Goal: Transaction & Acquisition: Purchase product/service

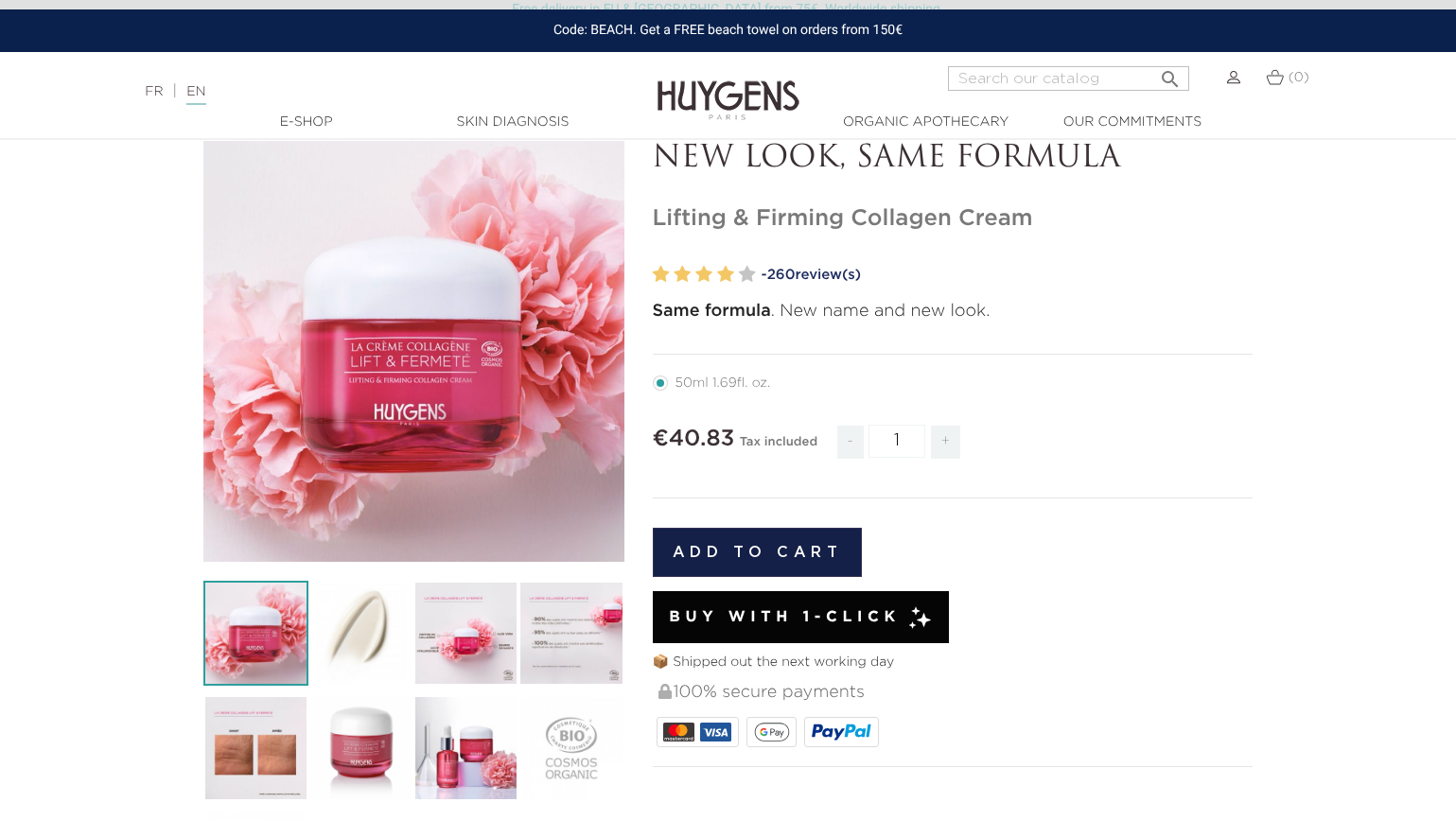
scroll to position [97, 0]
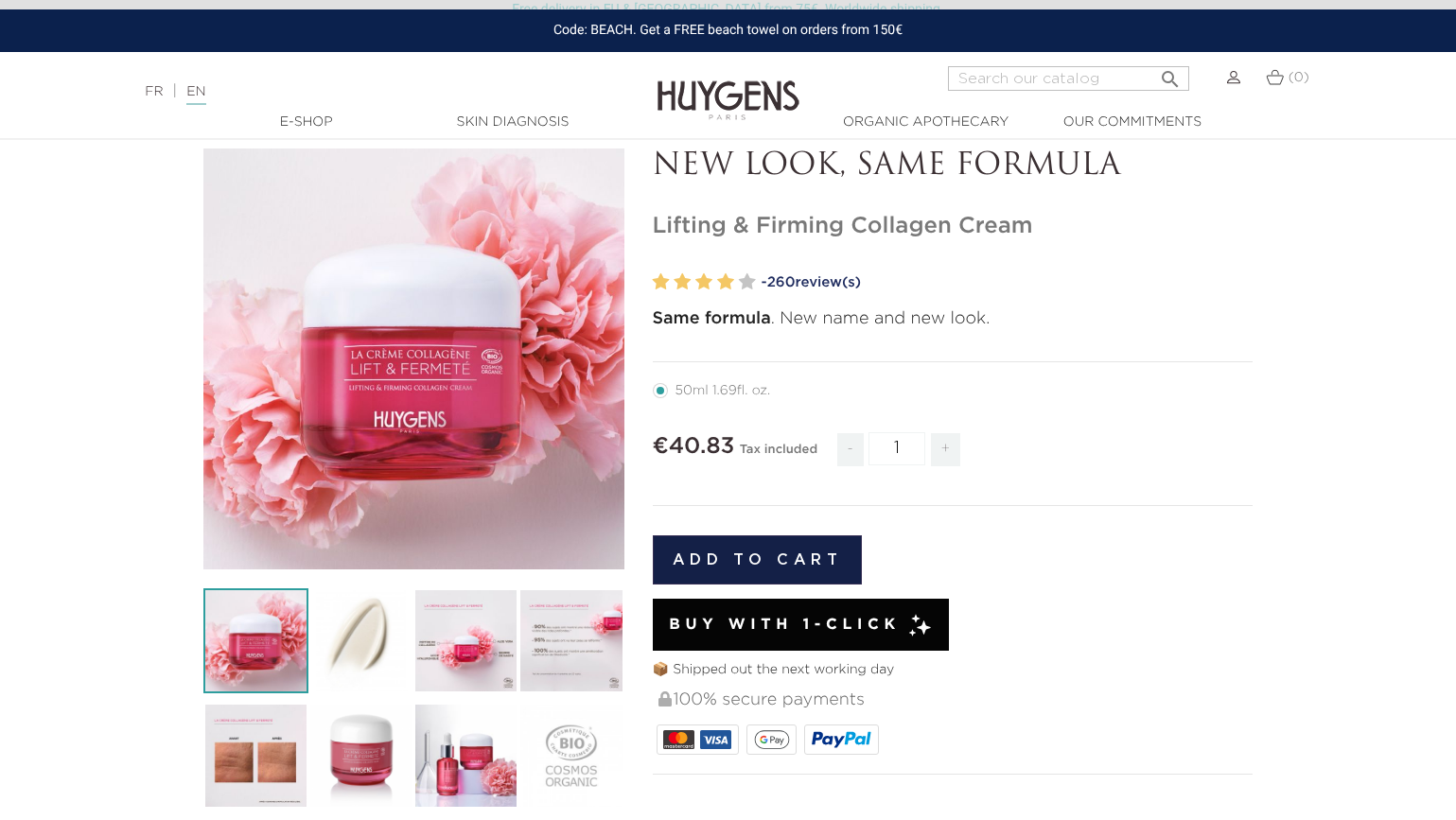
click at [945, 448] on span "+" at bounding box center [946, 449] width 30 height 33
type input "2"
click at [367, 633] on img at bounding box center [360, 640] width 105 height 105
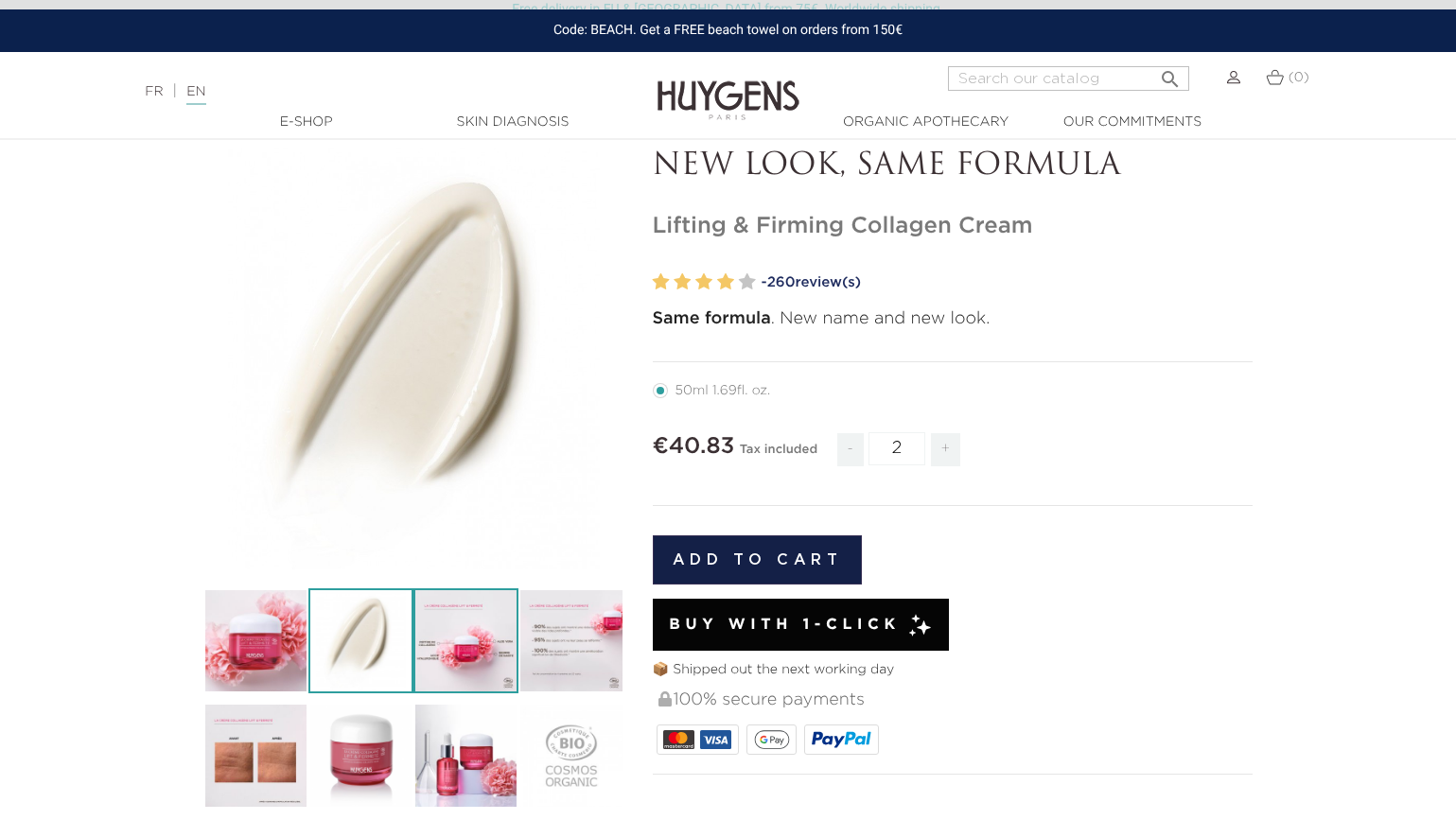
click at [451, 631] on img at bounding box center [466, 640] width 105 height 105
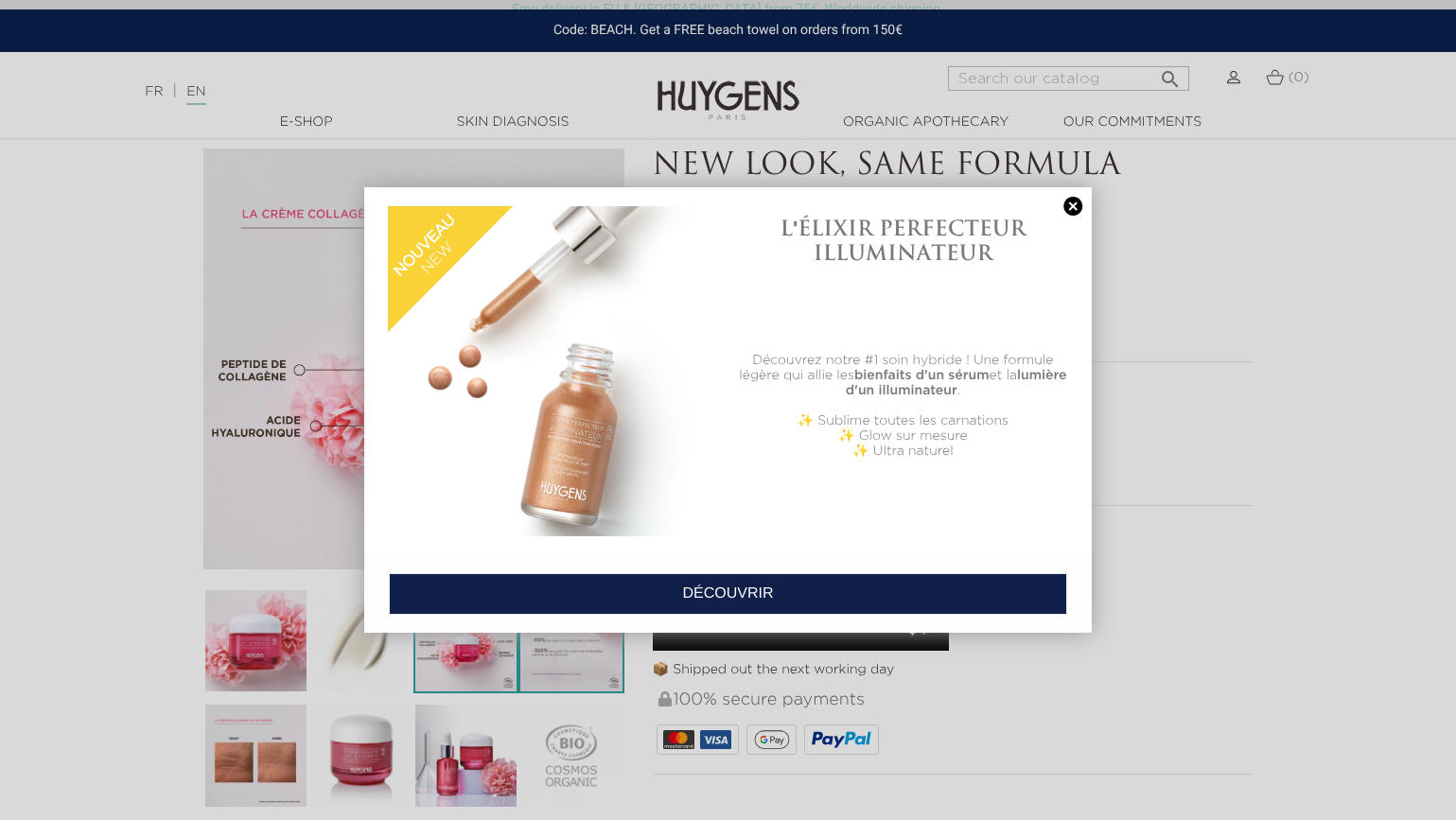
click at [552, 626] on div at bounding box center [728, 410] width 1456 height 820
click at [1076, 202] on link at bounding box center [1073, 206] width 27 height 20
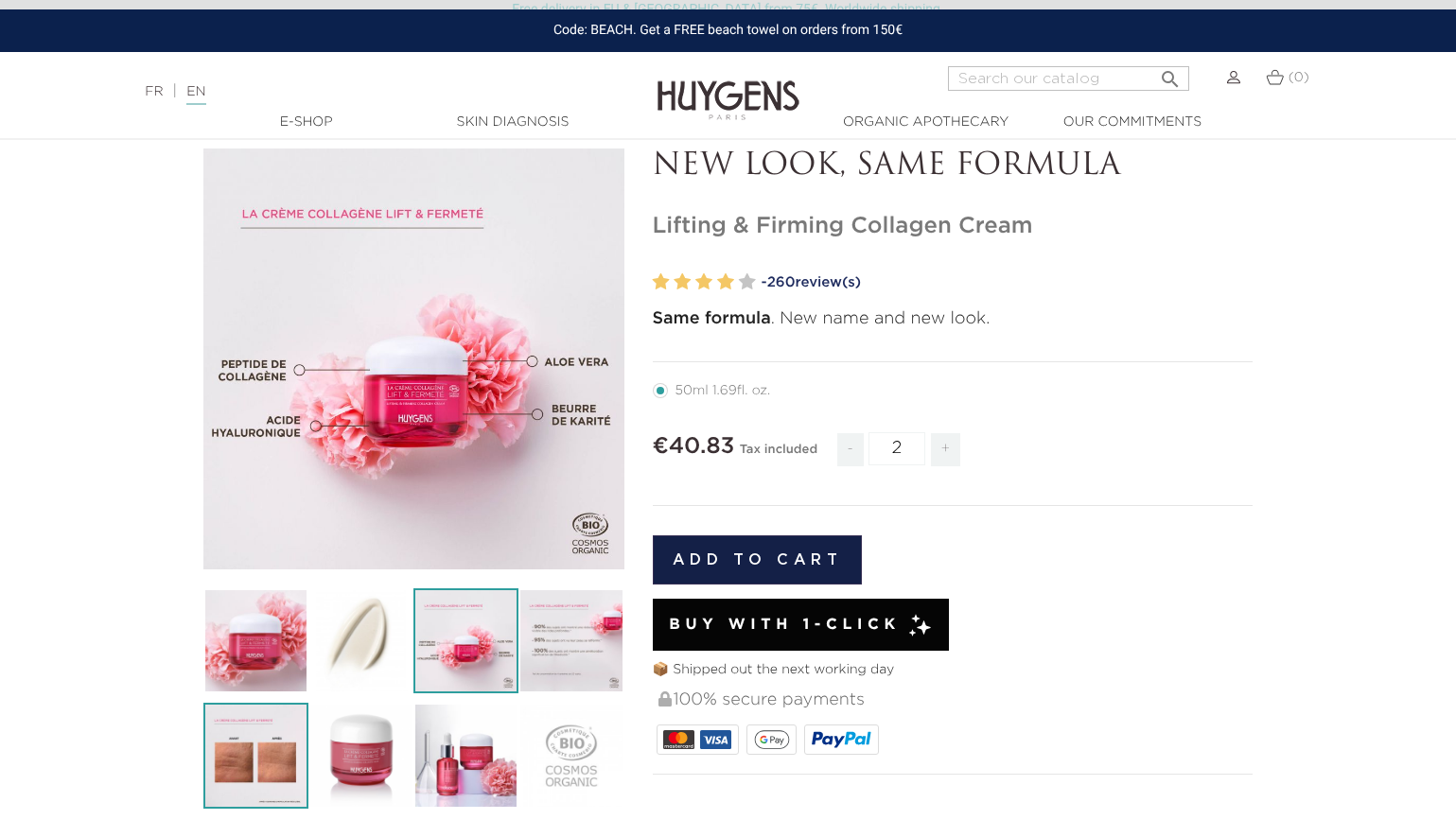
click at [253, 738] on img at bounding box center [256, 754] width 105 height 105
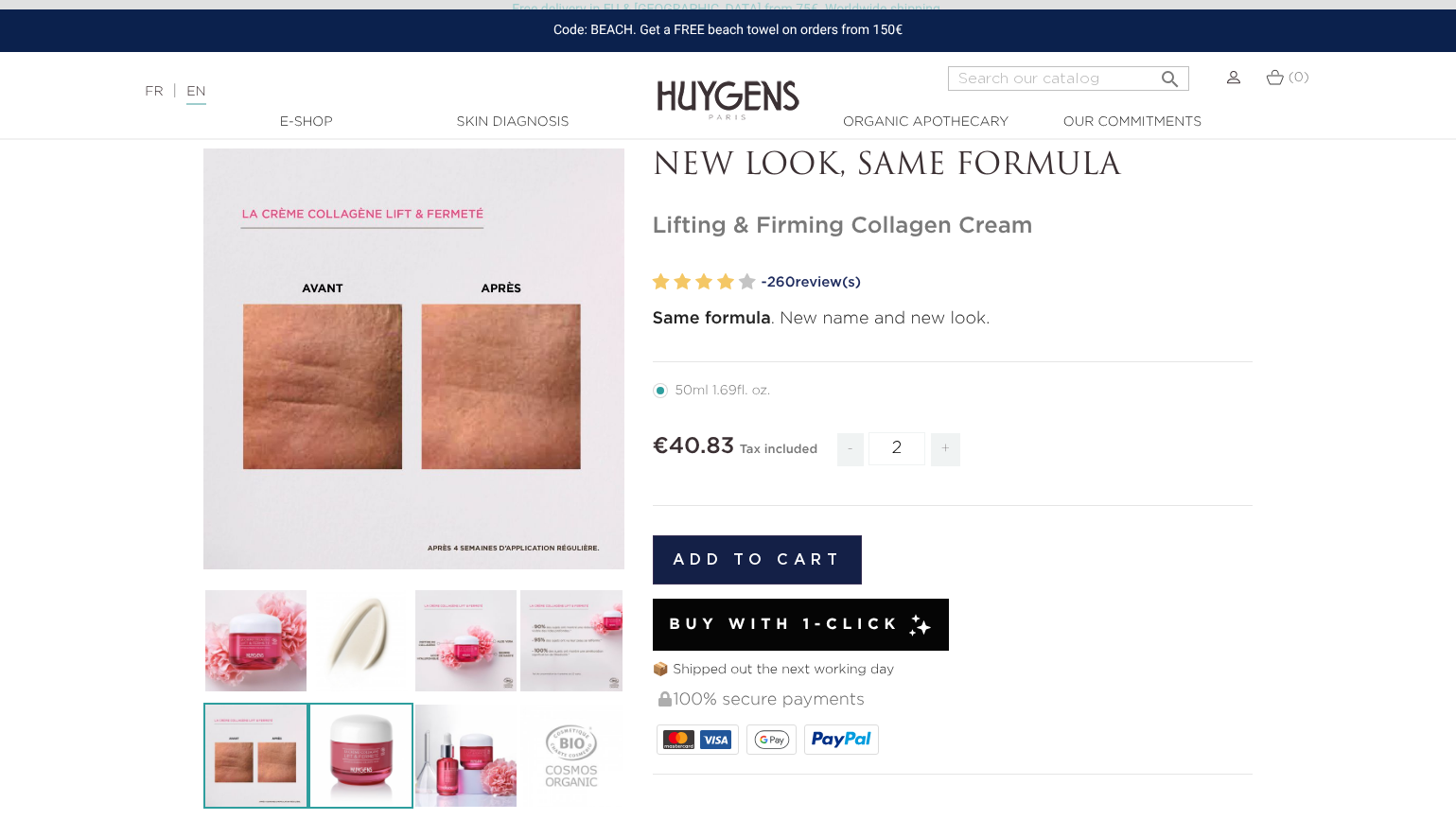
click at [346, 732] on img at bounding box center [360, 754] width 105 height 105
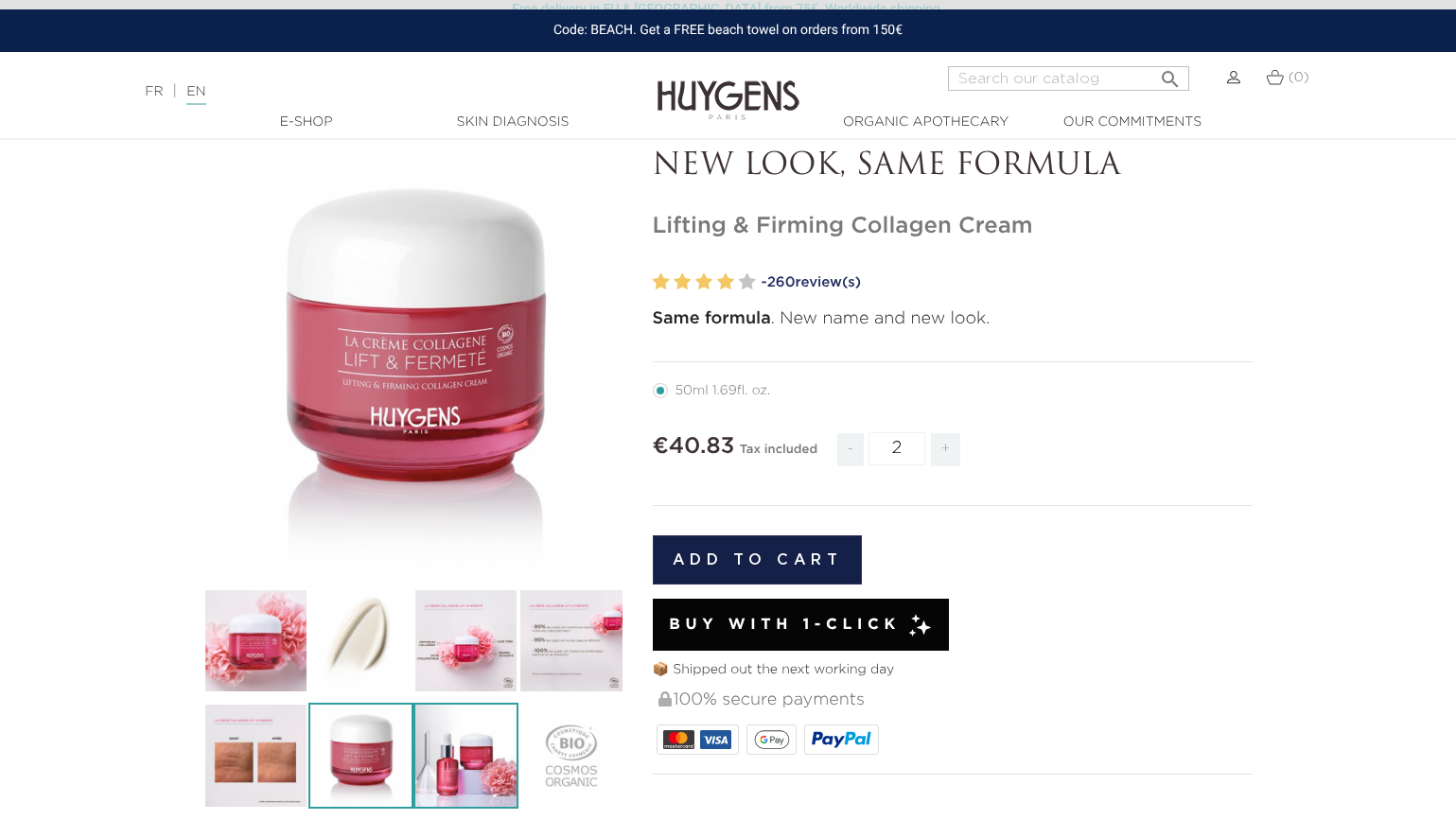
click at [433, 734] on img at bounding box center [466, 754] width 105 height 105
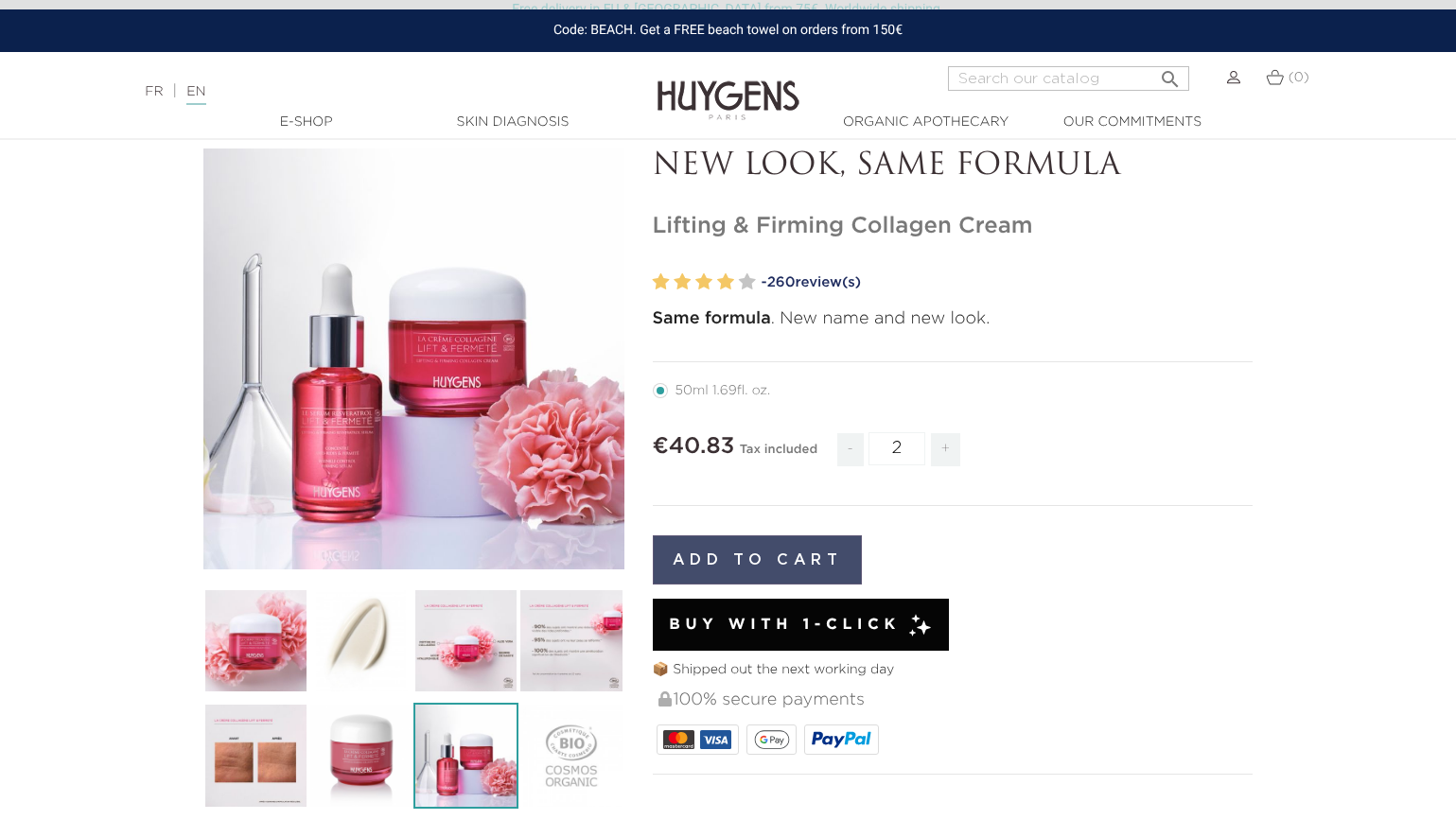
click at [731, 566] on button "Add to cart" at bounding box center [757, 560] width 210 height 49
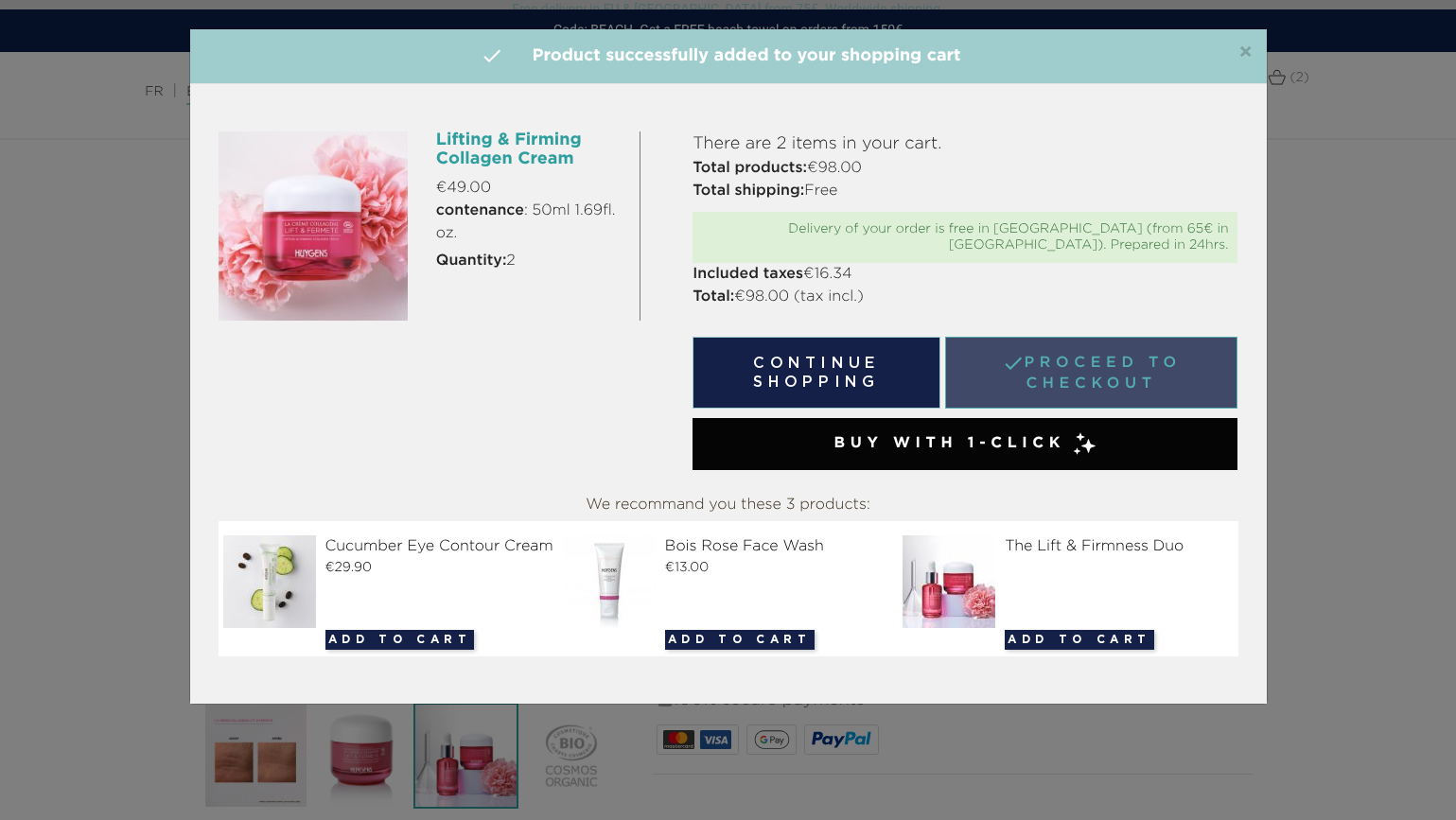
click at [1063, 354] on link " Proceed to checkout" at bounding box center [1091, 372] width 294 height 72
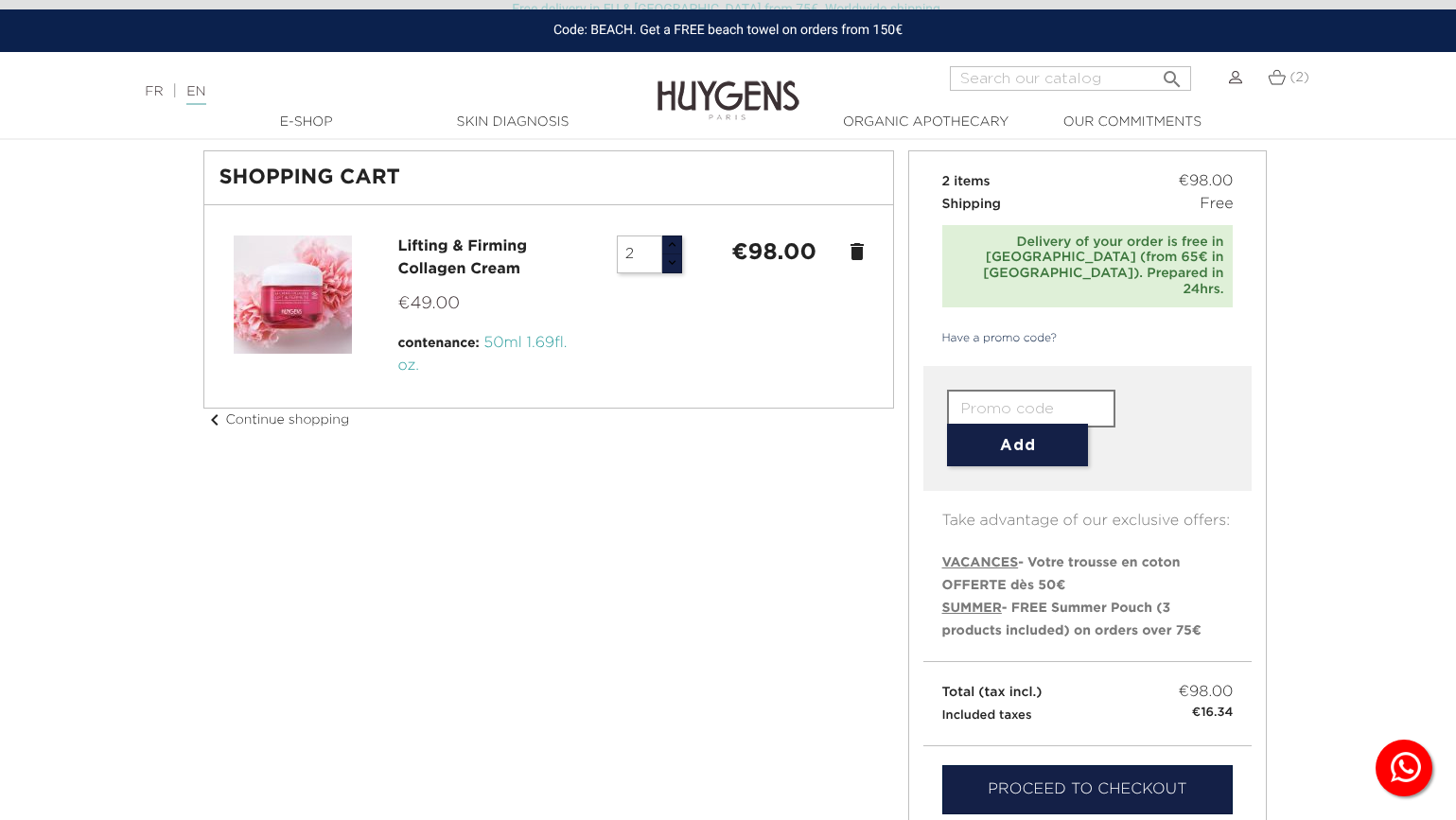
scroll to position [46, 0]
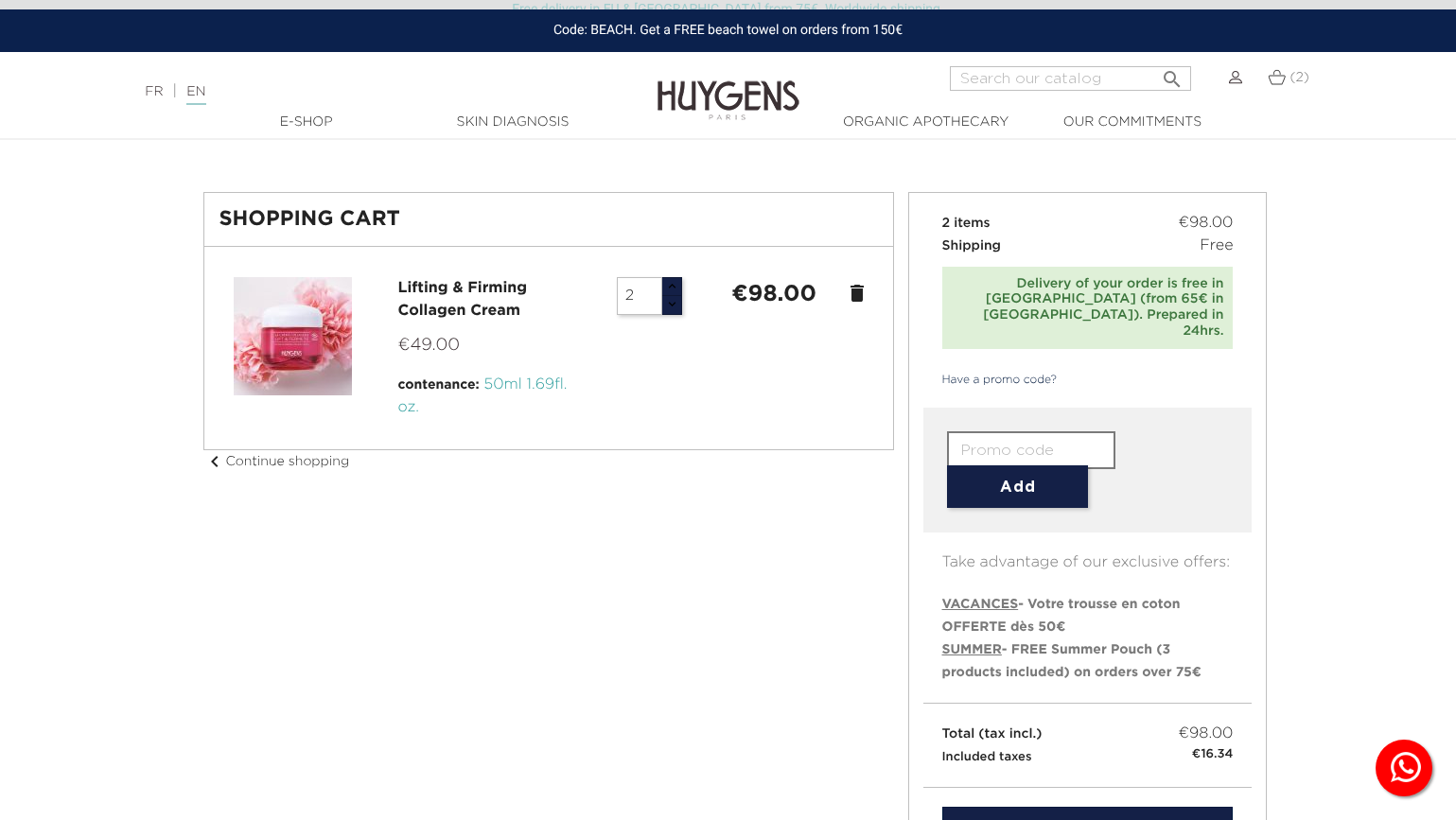
click at [981, 431] on input "text" at bounding box center [1030, 450] width 168 height 38
click at [1015, 466] on button "Add" at bounding box center [1017, 486] width 141 height 43
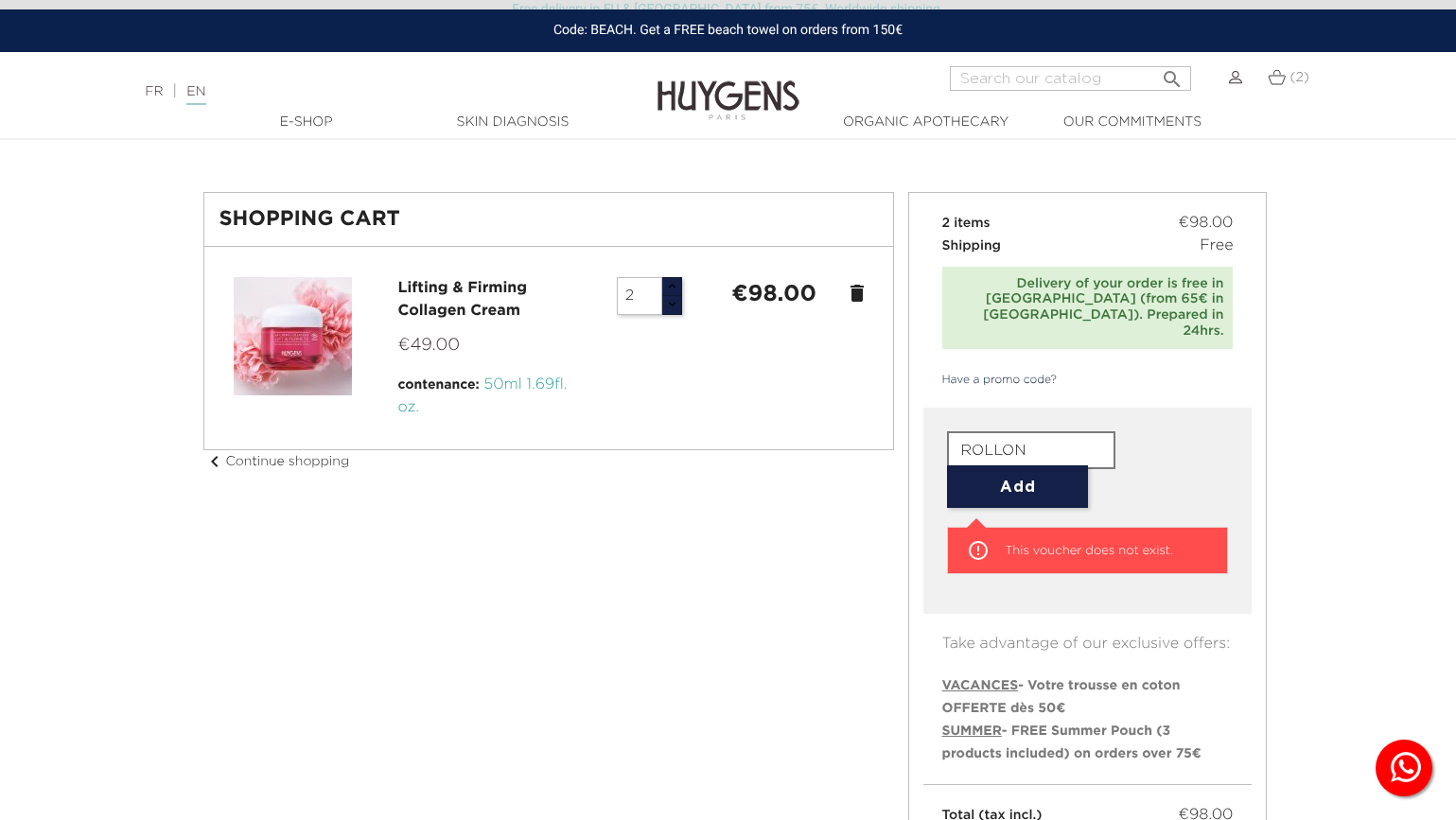
drag, startPoint x: 1057, startPoint y: 408, endPoint x: 872, endPoint y: 411, distance: 185.0
click at [1001, 431] on input "ROLLON" at bounding box center [1030, 450] width 168 height 38
paste input "WELCOME"
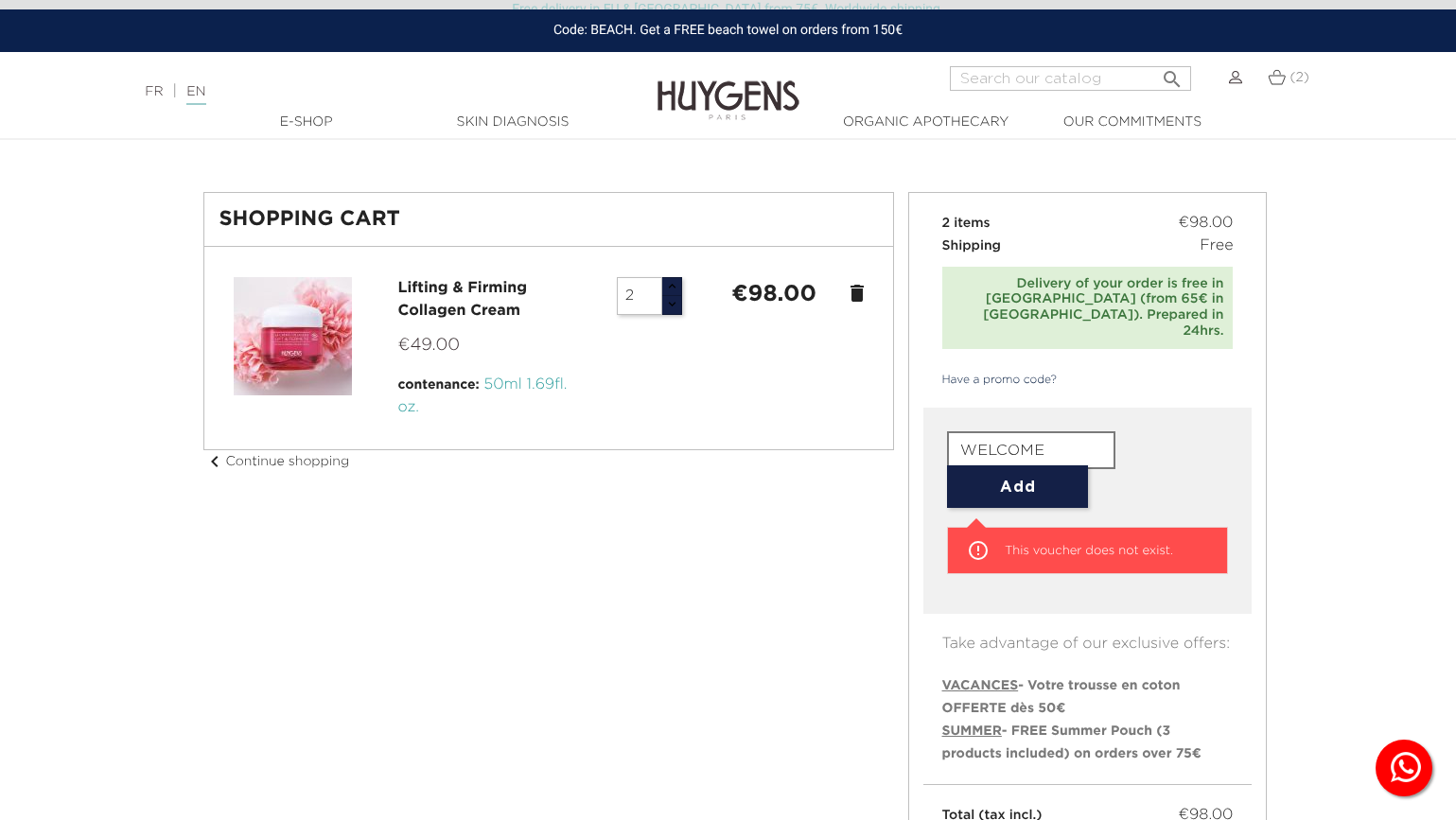
type input "WELCOME"
click at [1007, 466] on button "Add" at bounding box center [1017, 486] width 141 height 43
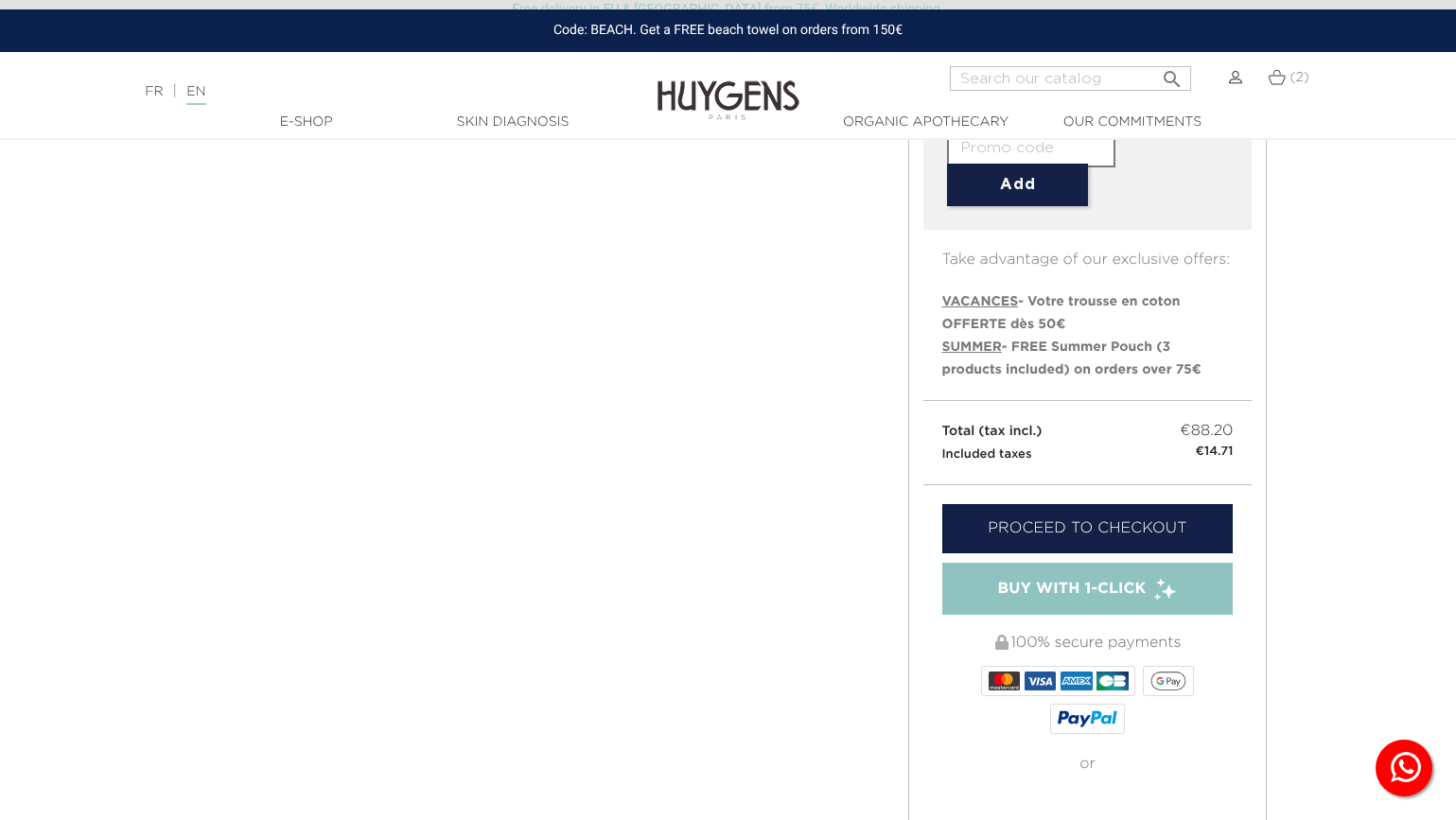
scroll to position [470, 0]
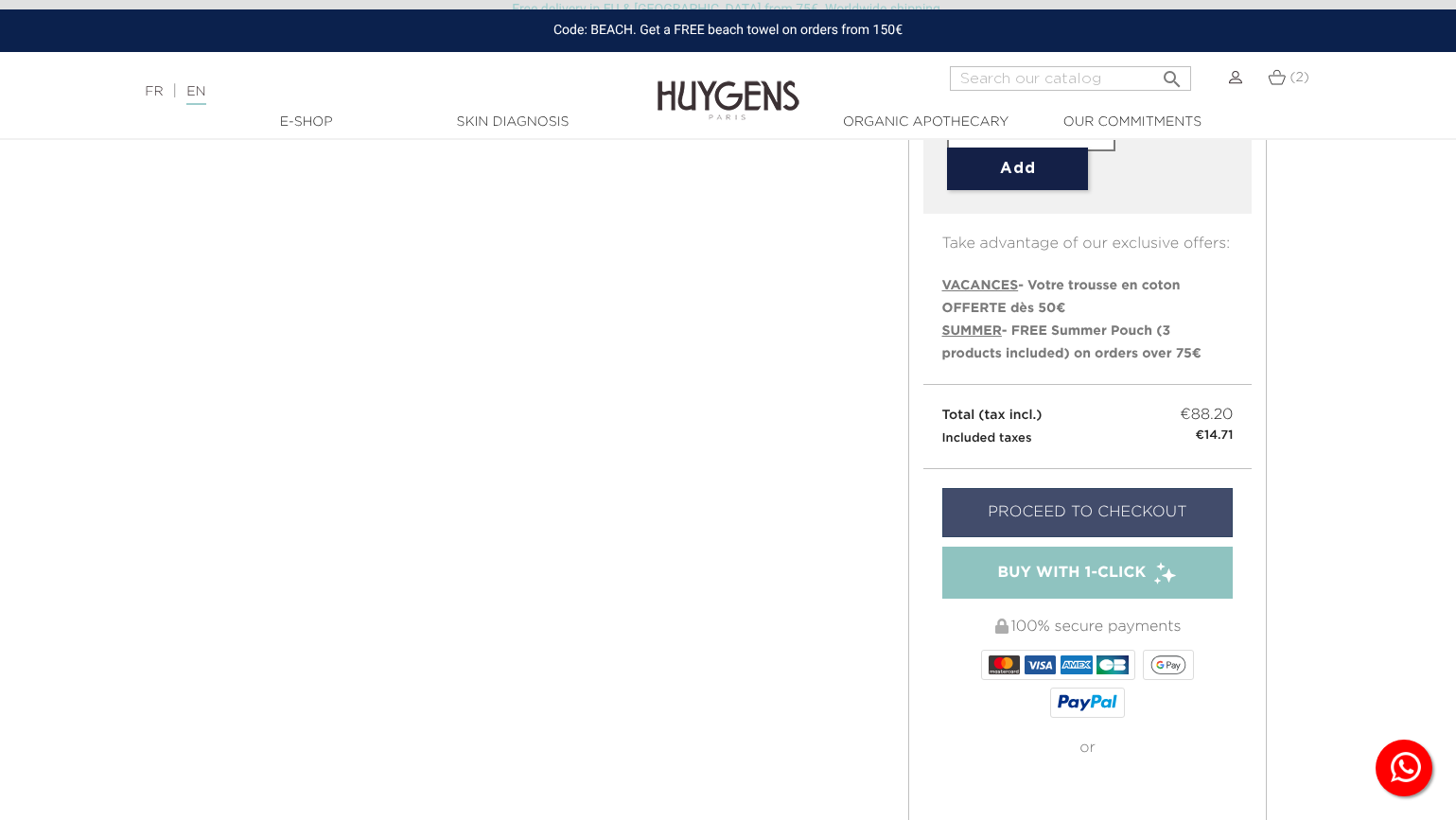
click at [1195, 488] on link "Proceed to checkout" at bounding box center [1087, 513] width 292 height 49
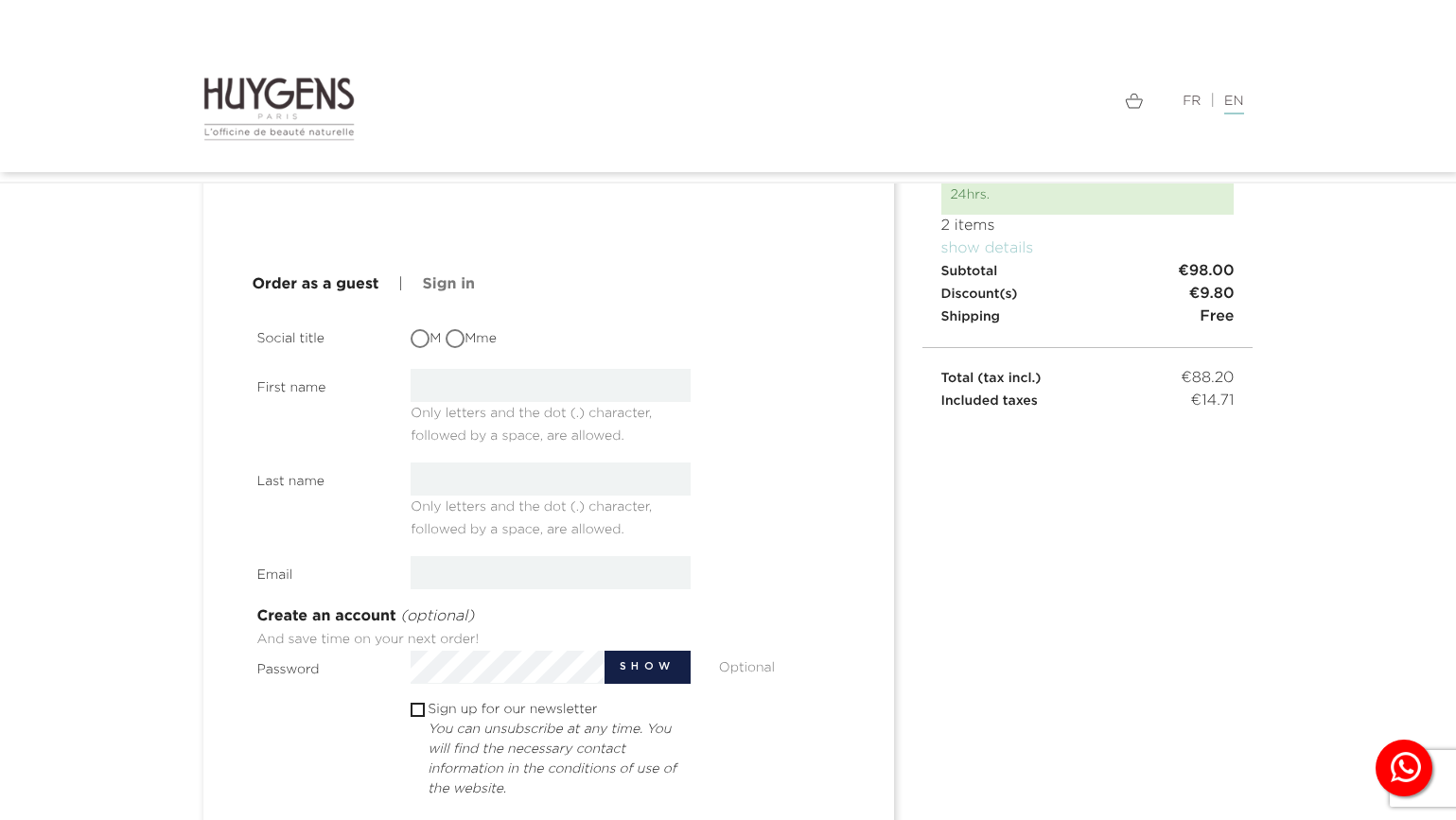
scroll to position [164, 0]
click at [453, 327] on label "Mme" at bounding box center [471, 336] width 51 height 20
click at [453, 329] on input "Mme" at bounding box center [457, 338] width 19 height 19
radio input "true"
click at [454, 388] on input "text" at bounding box center [550, 383] width 280 height 33
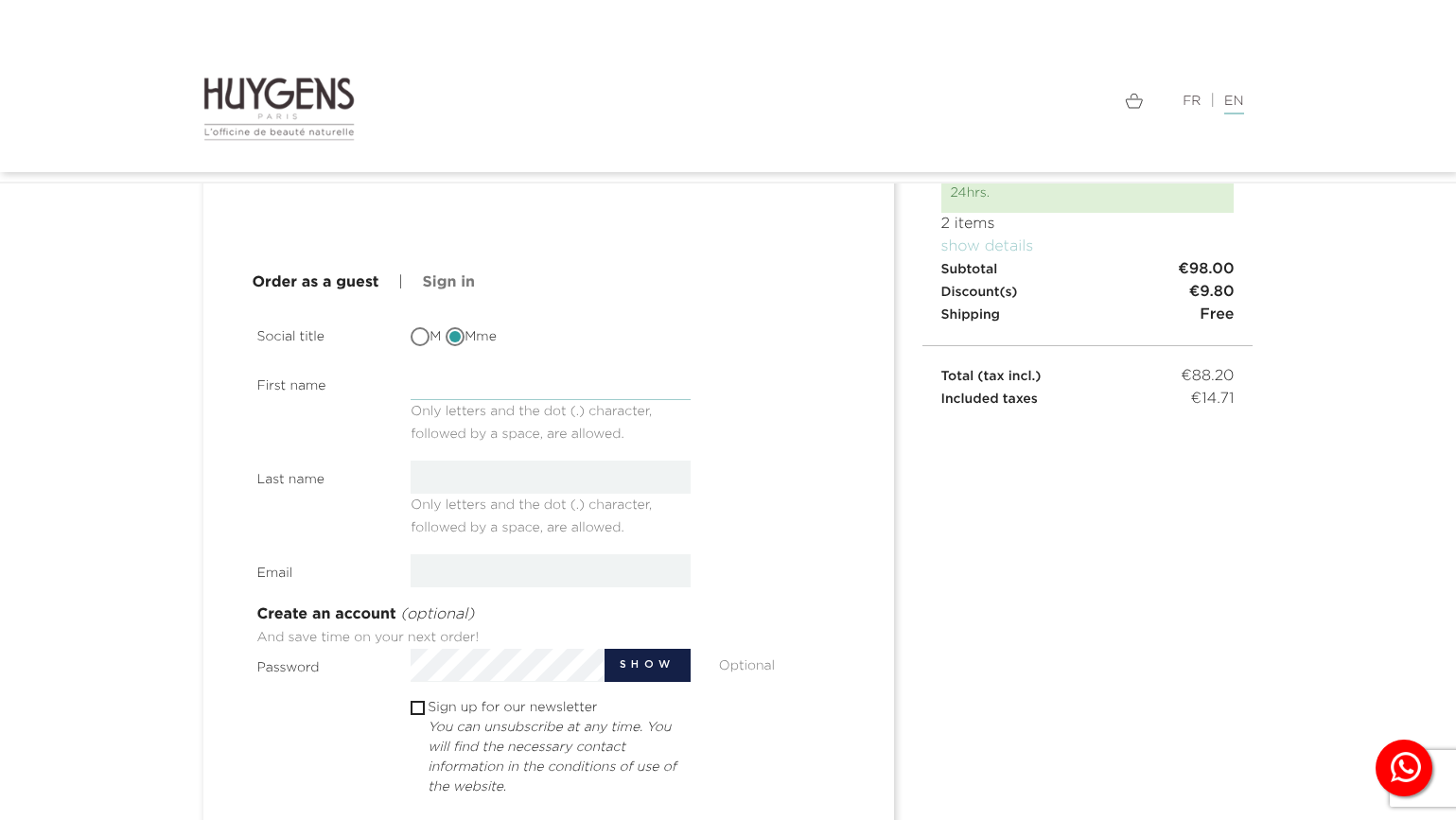
type input "Marissa"
type input "[PERSON_NAME]"
type input "[PERSON_NAME][EMAIL_ADDRESS][PERSON_NAME][DOMAIN_NAME]"
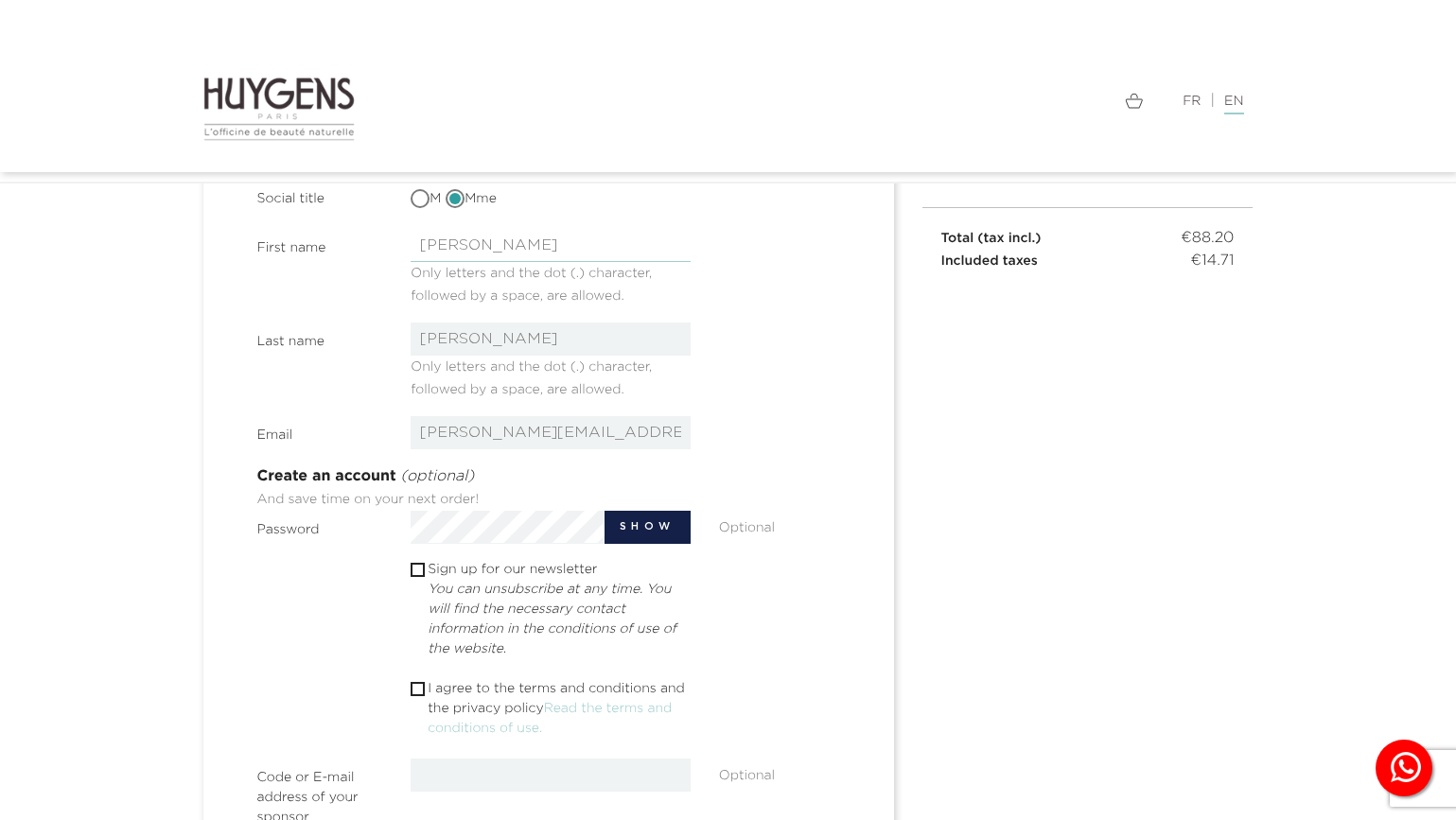
scroll to position [354, 0]
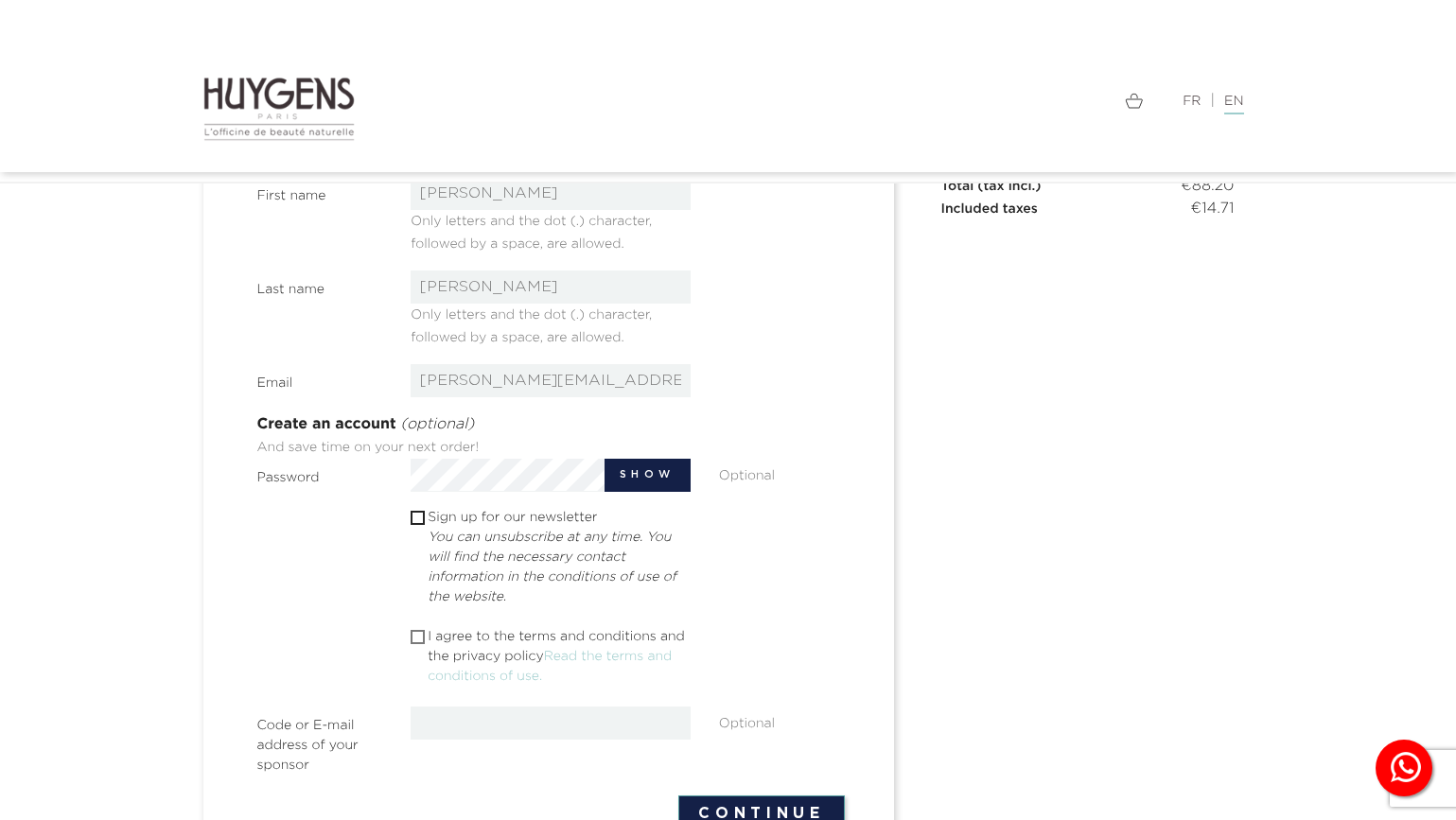
click at [418, 635] on input "checkbox" at bounding box center [416, 637] width 12 height 12
checkbox input "true"
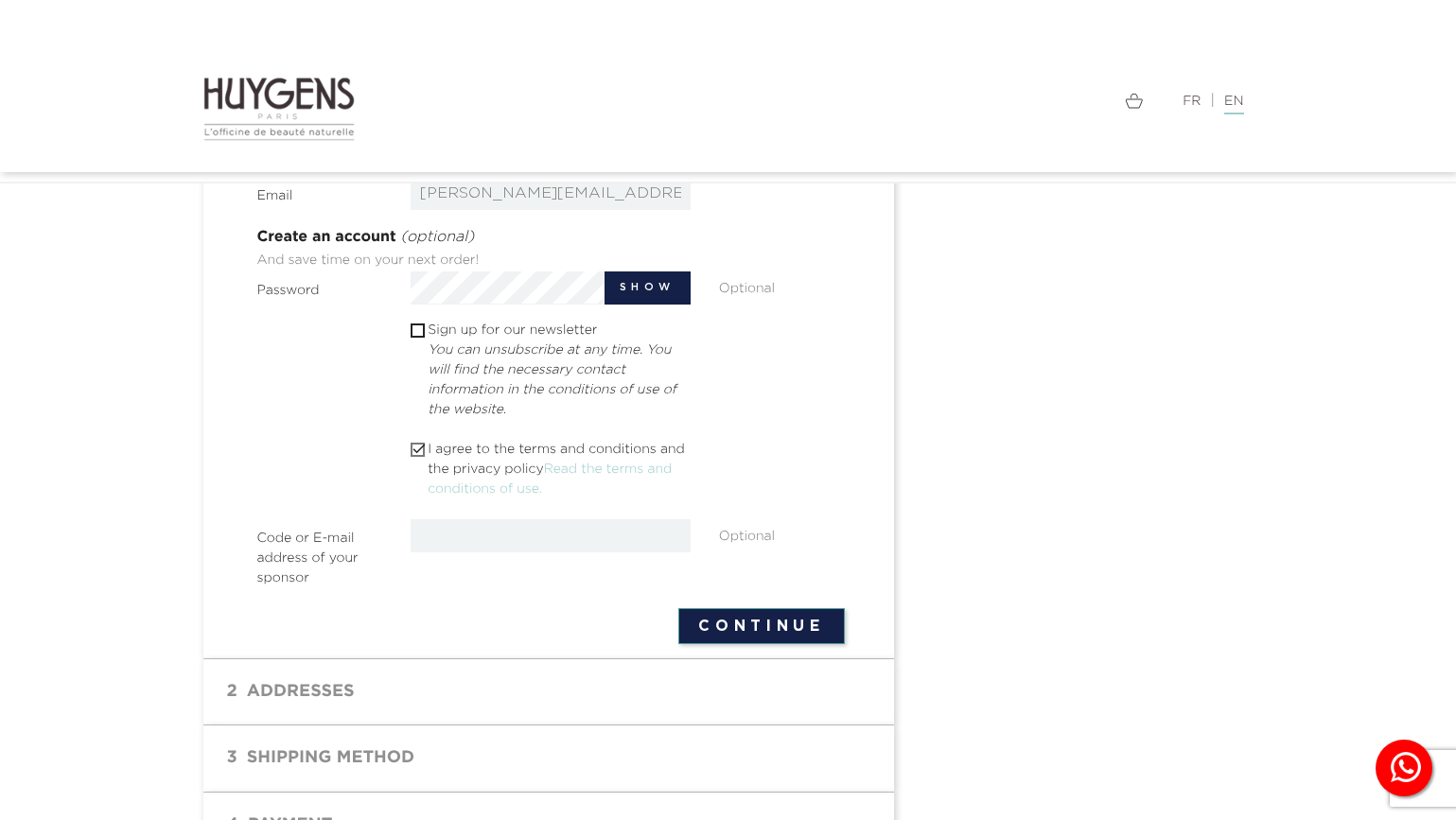
scroll to position [656, 0]
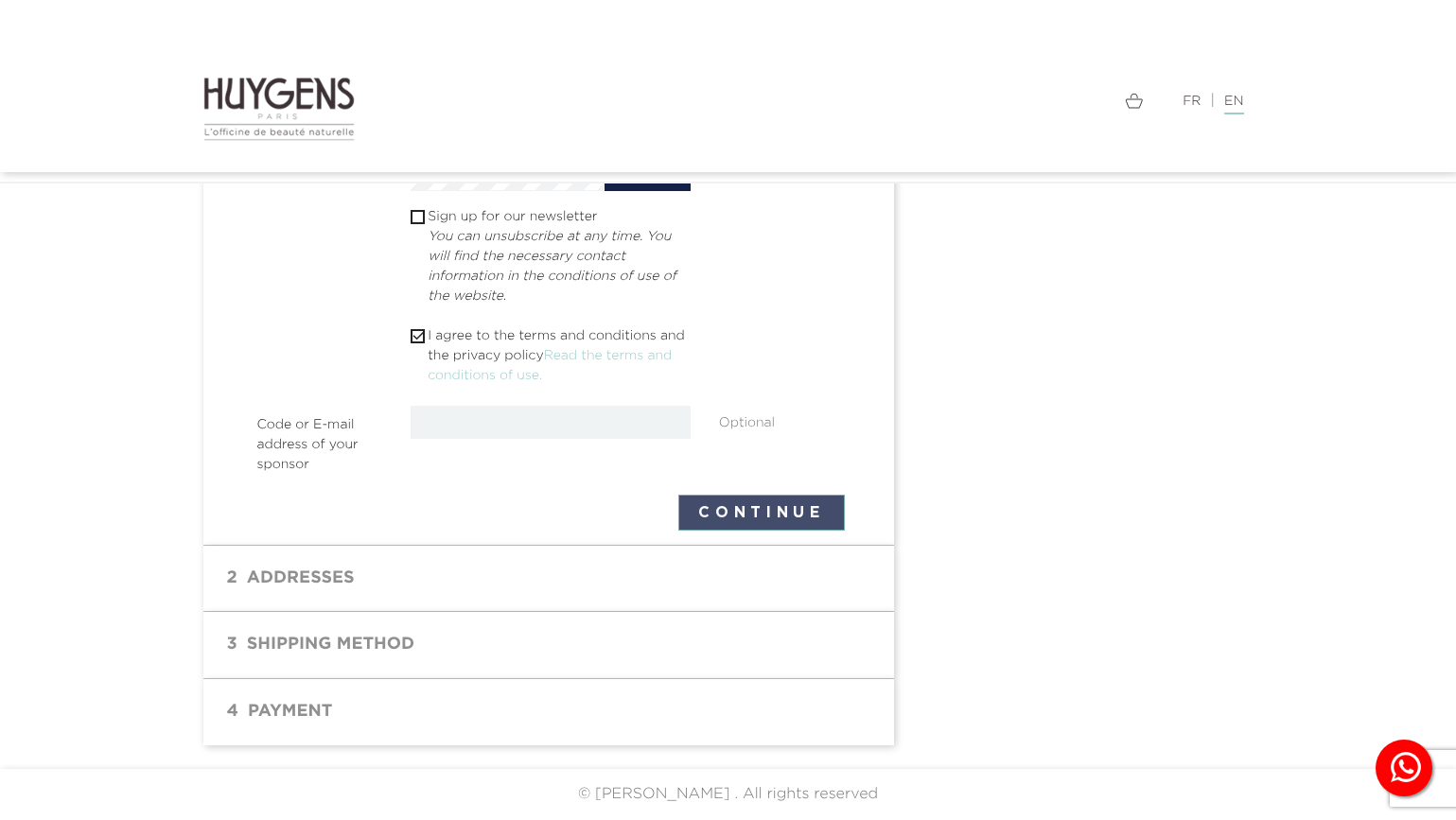
click at [711, 512] on button "Continue" at bounding box center [761, 512] width 165 height 36
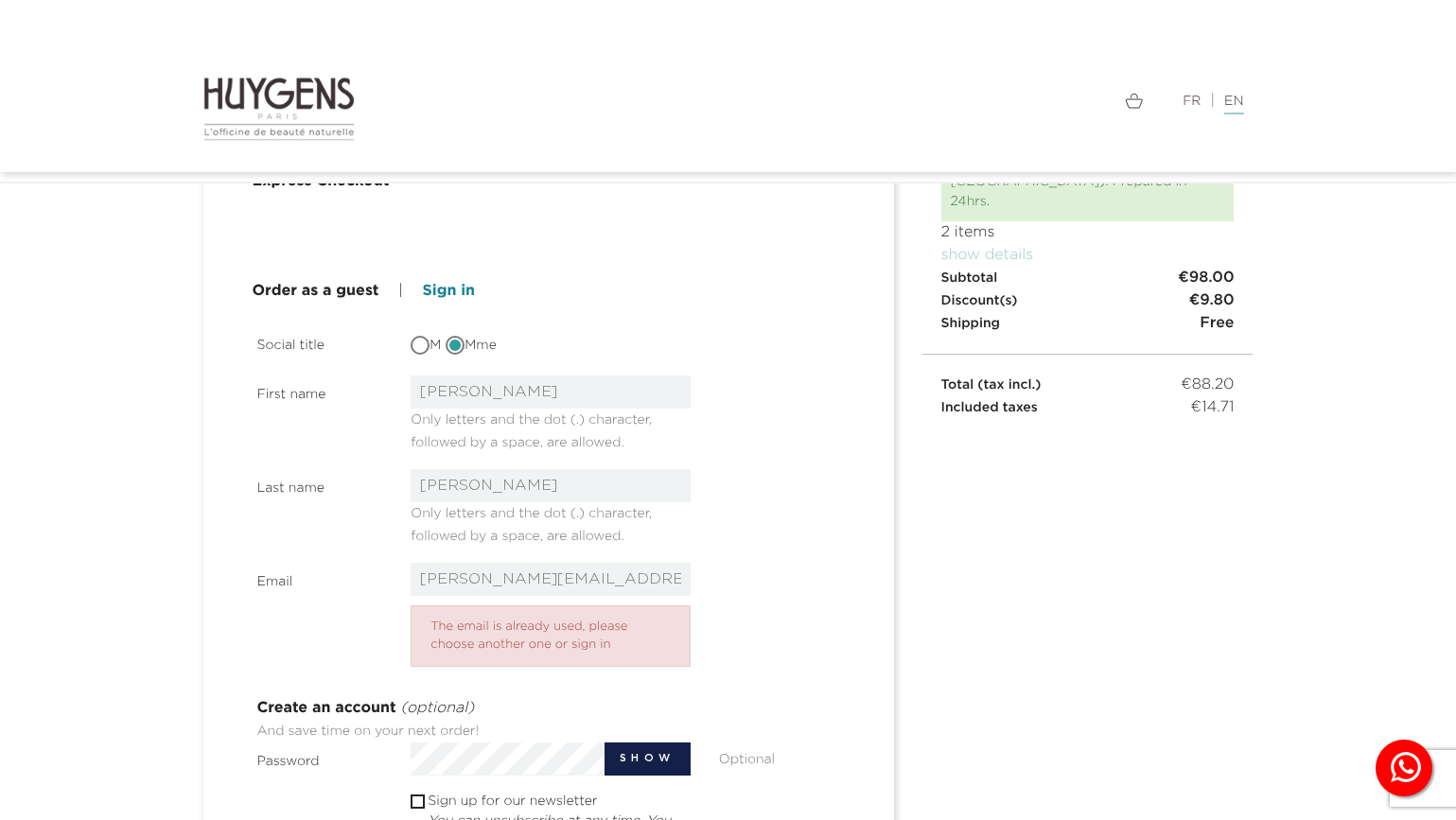
click at [446, 294] on link "Sign in" at bounding box center [449, 292] width 52 height 23
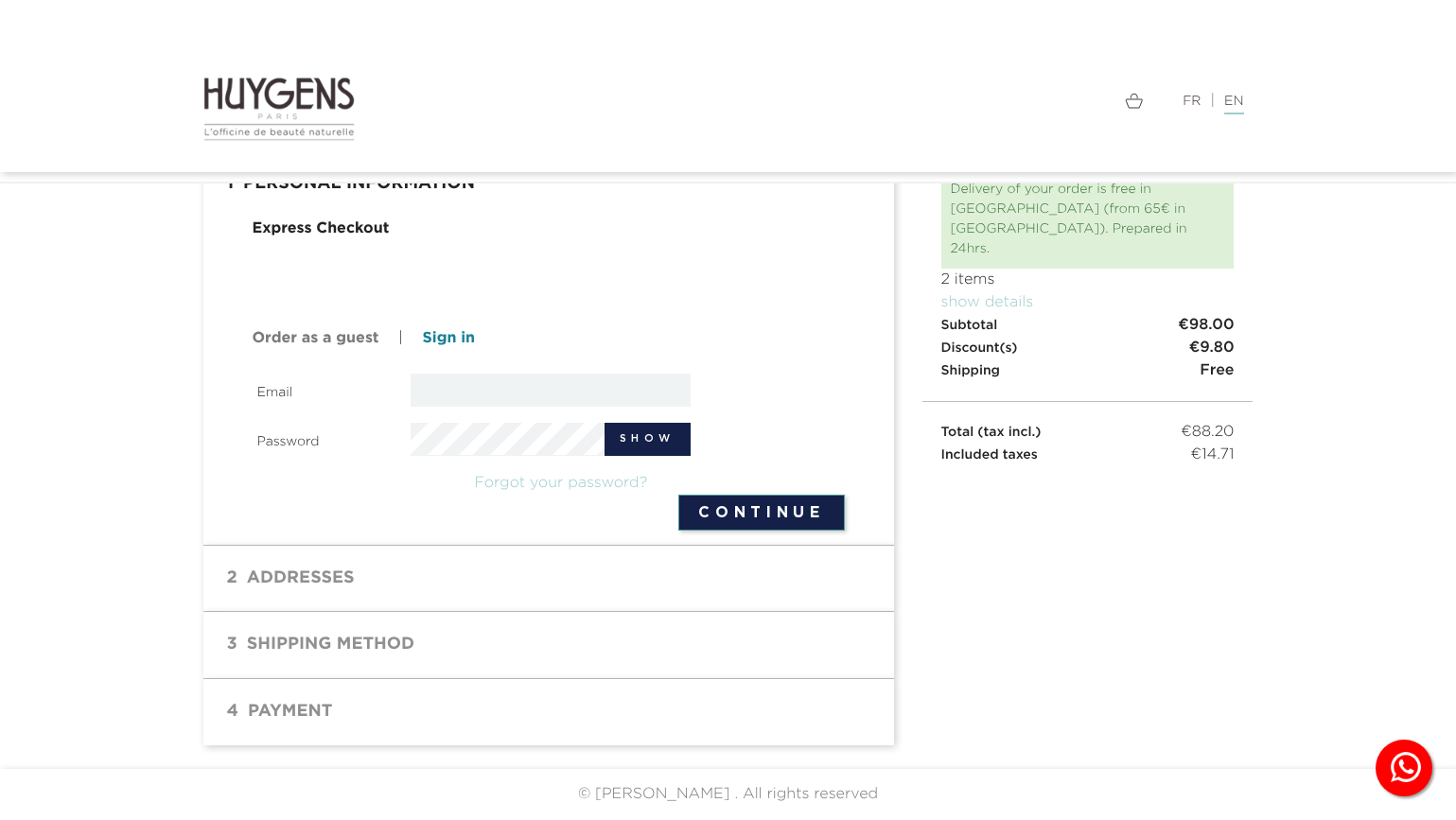
scroll to position [108, 0]
click at [451, 387] on input "email" at bounding box center [550, 390] width 280 height 33
click at [567, 390] on input "email" at bounding box center [550, 390] width 280 height 33
type input "[PERSON_NAME][EMAIL_ADDRESS][PERSON_NAME][DOMAIN_NAME]"
click at [641, 445] on button "Show" at bounding box center [648, 439] width 87 height 33
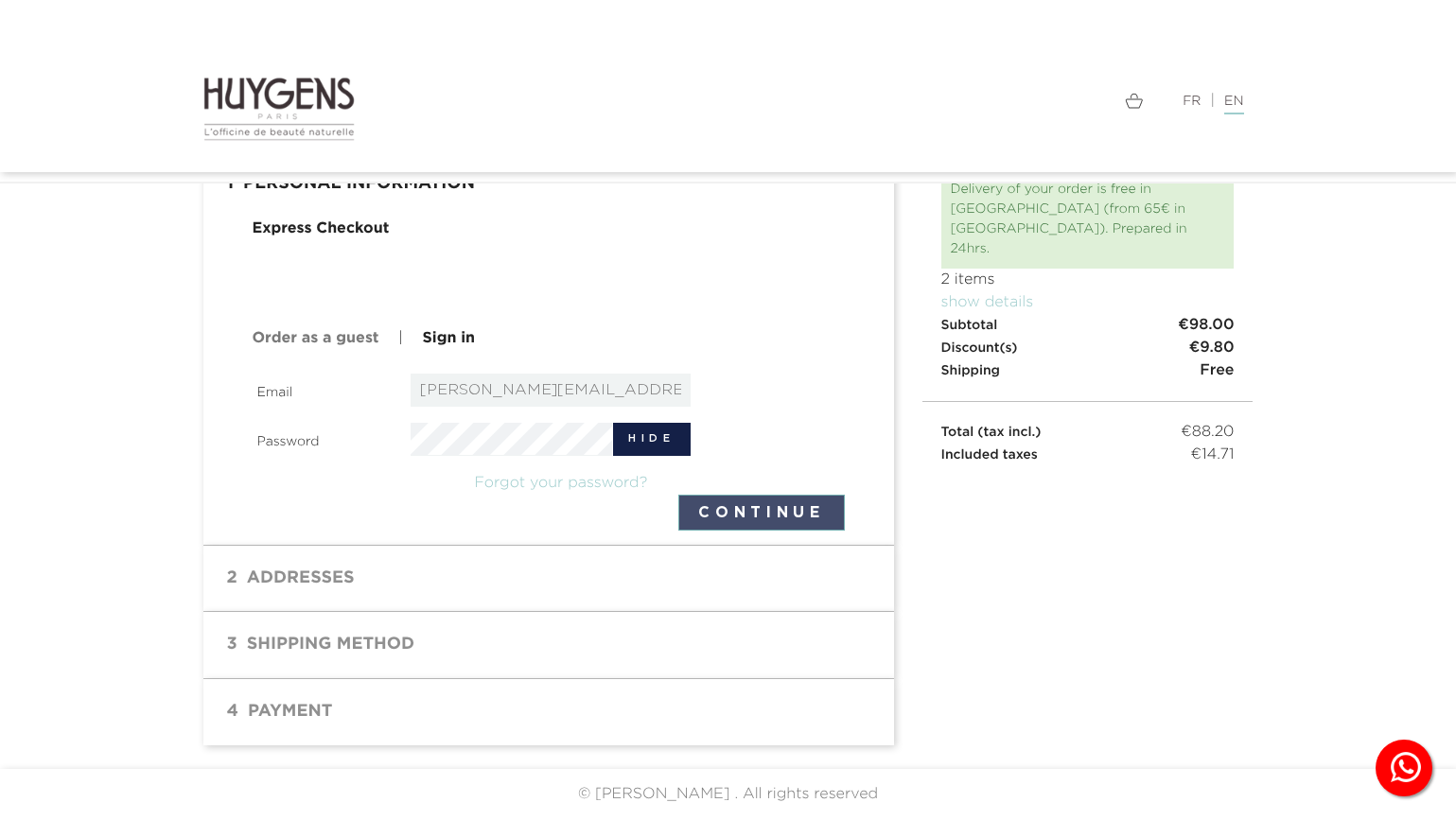
click at [727, 514] on button "Continue" at bounding box center [761, 512] width 165 height 36
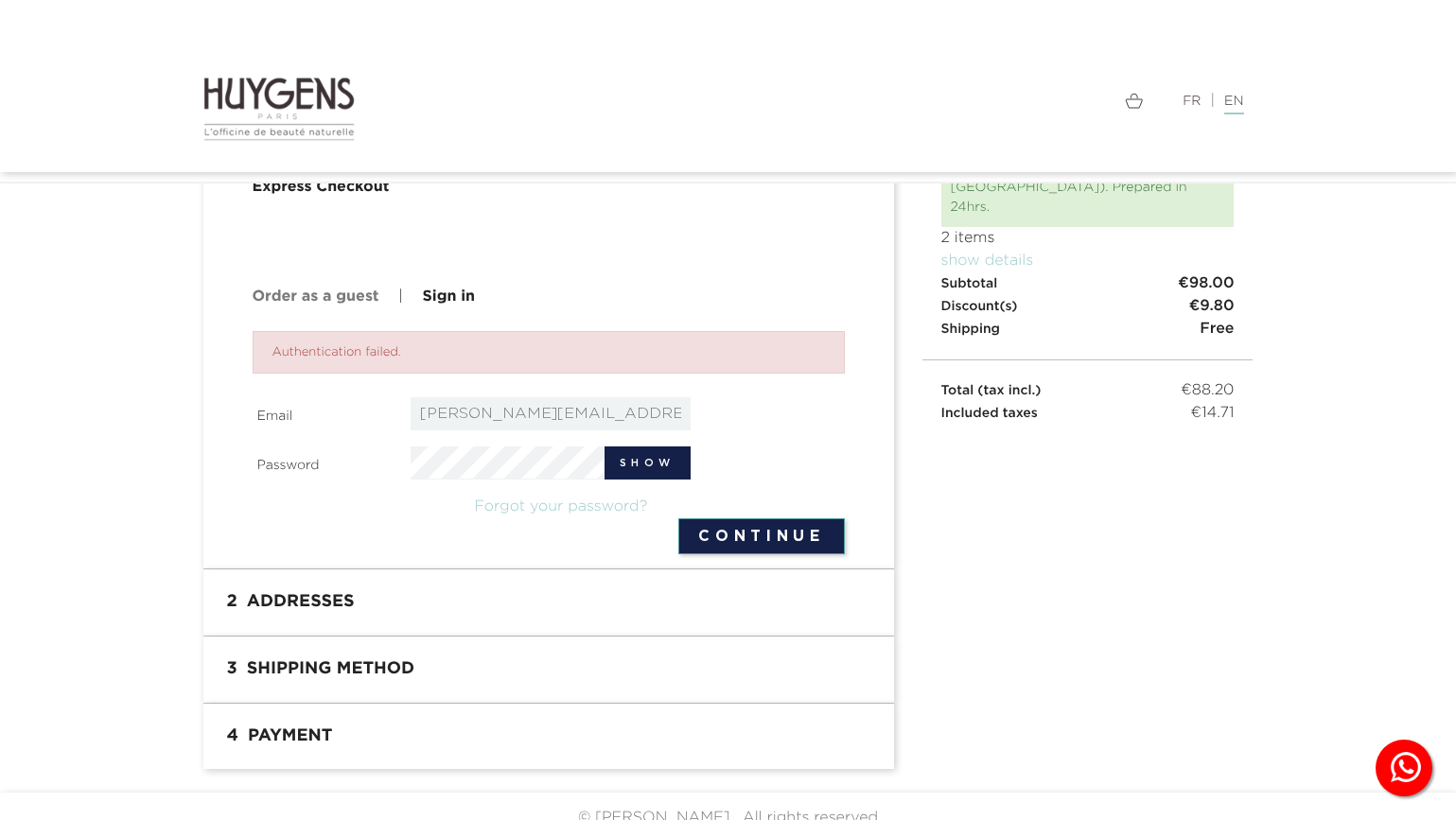
scroll to position [174, 0]
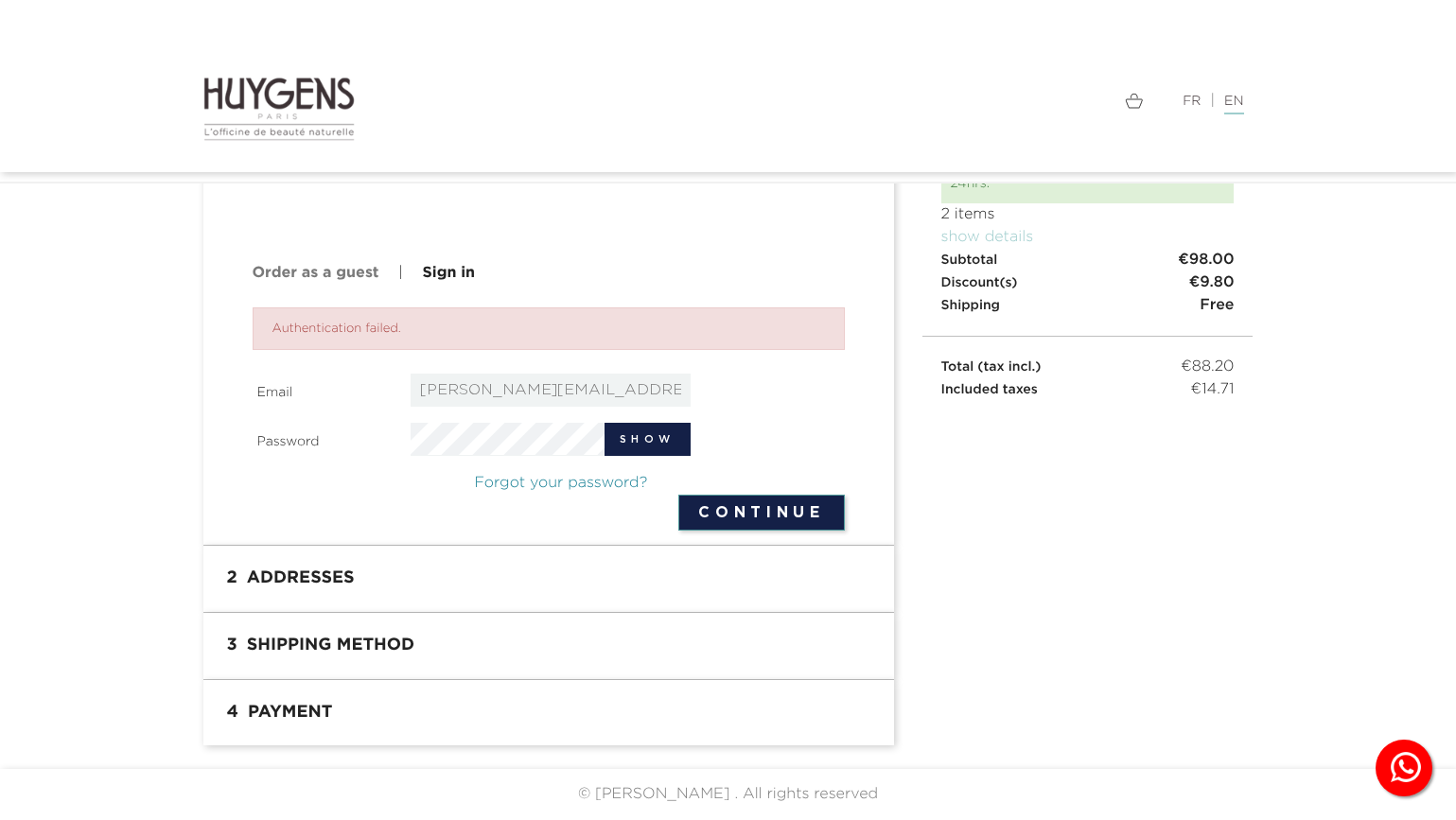
click at [519, 485] on link "Forgot your password?" at bounding box center [562, 484] width 173 height 15
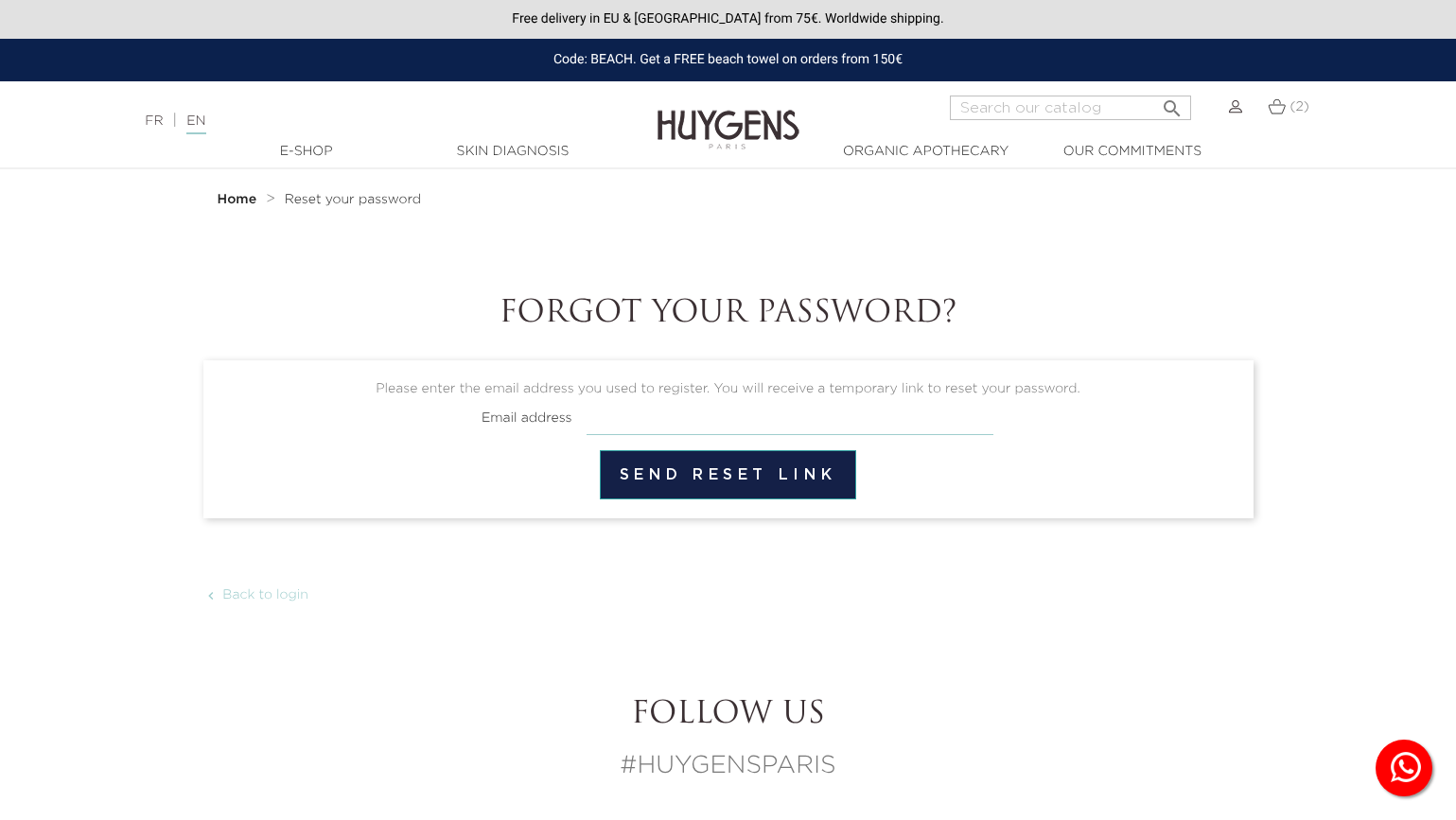
click at [700, 420] on input "email" at bounding box center [790, 417] width 407 height 36
type input "[PERSON_NAME][EMAIL_ADDRESS][PERSON_NAME][DOMAIN_NAME]"
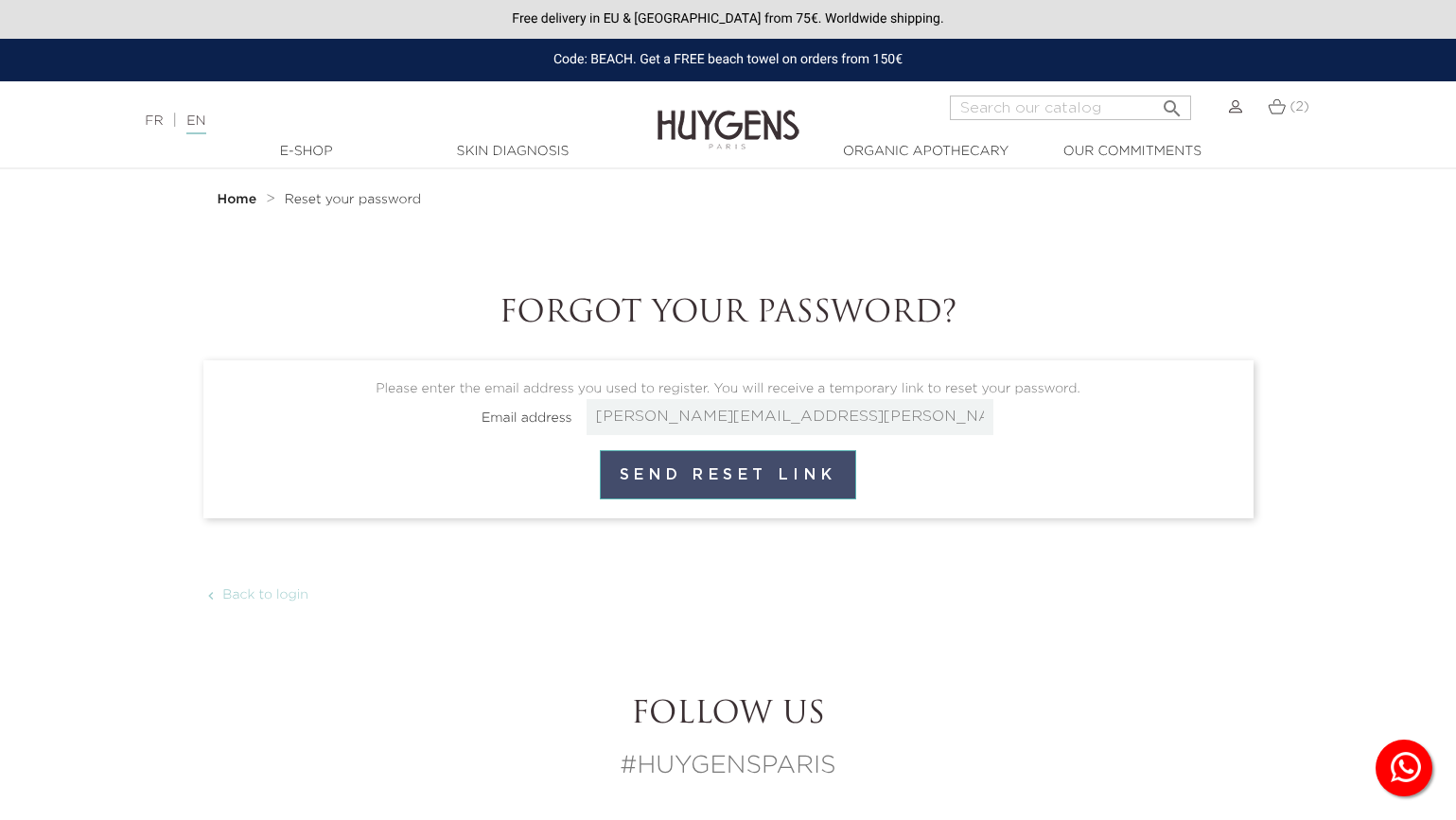
click at [739, 481] on button "Send reset link" at bounding box center [728, 475] width 257 height 49
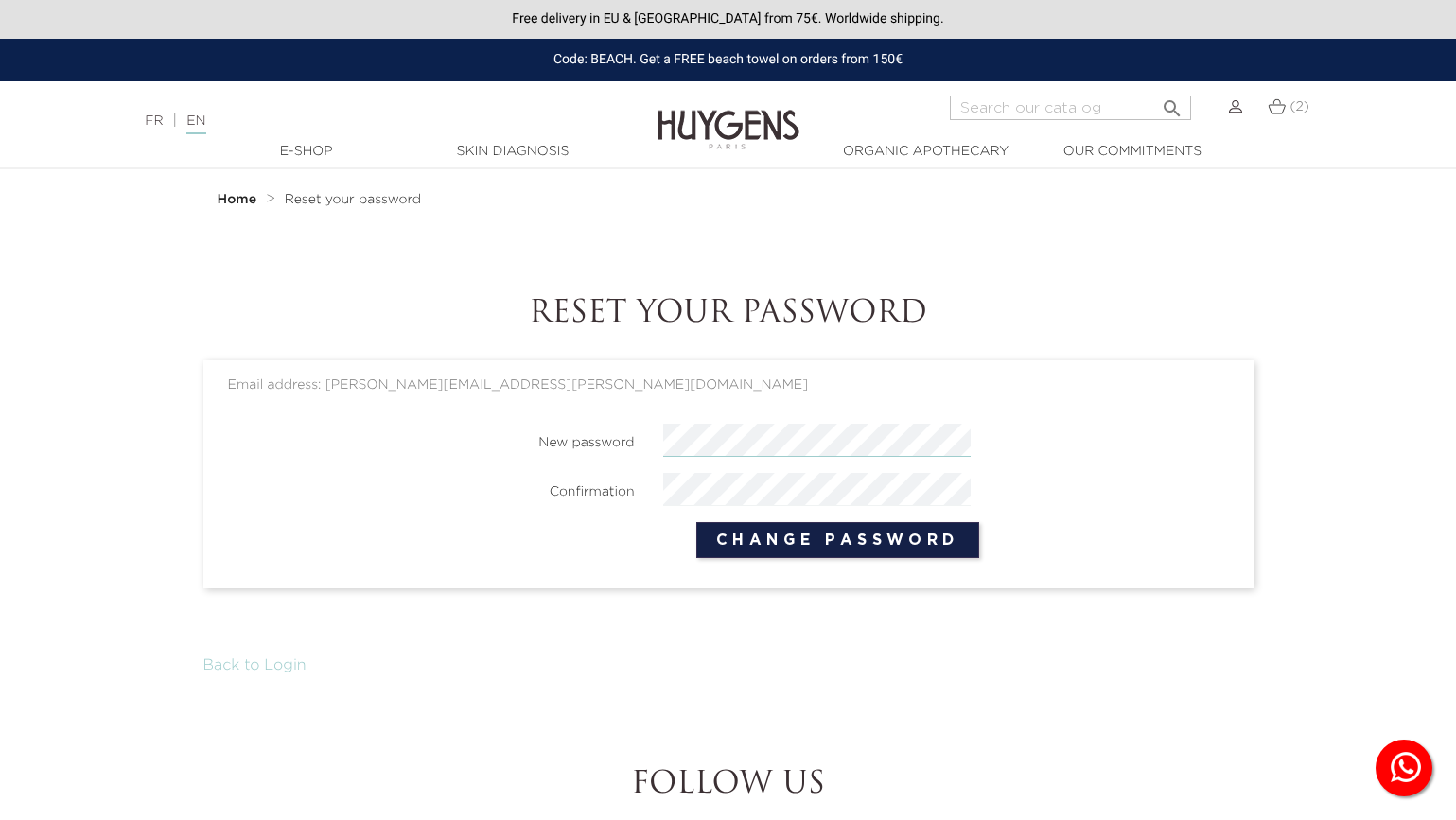
click at [784, 484] on div "New password Confirmation Change Password" at bounding box center [733, 498] width 1010 height 149
click at [753, 542] on button "Change Password" at bounding box center [837, 540] width 283 height 36
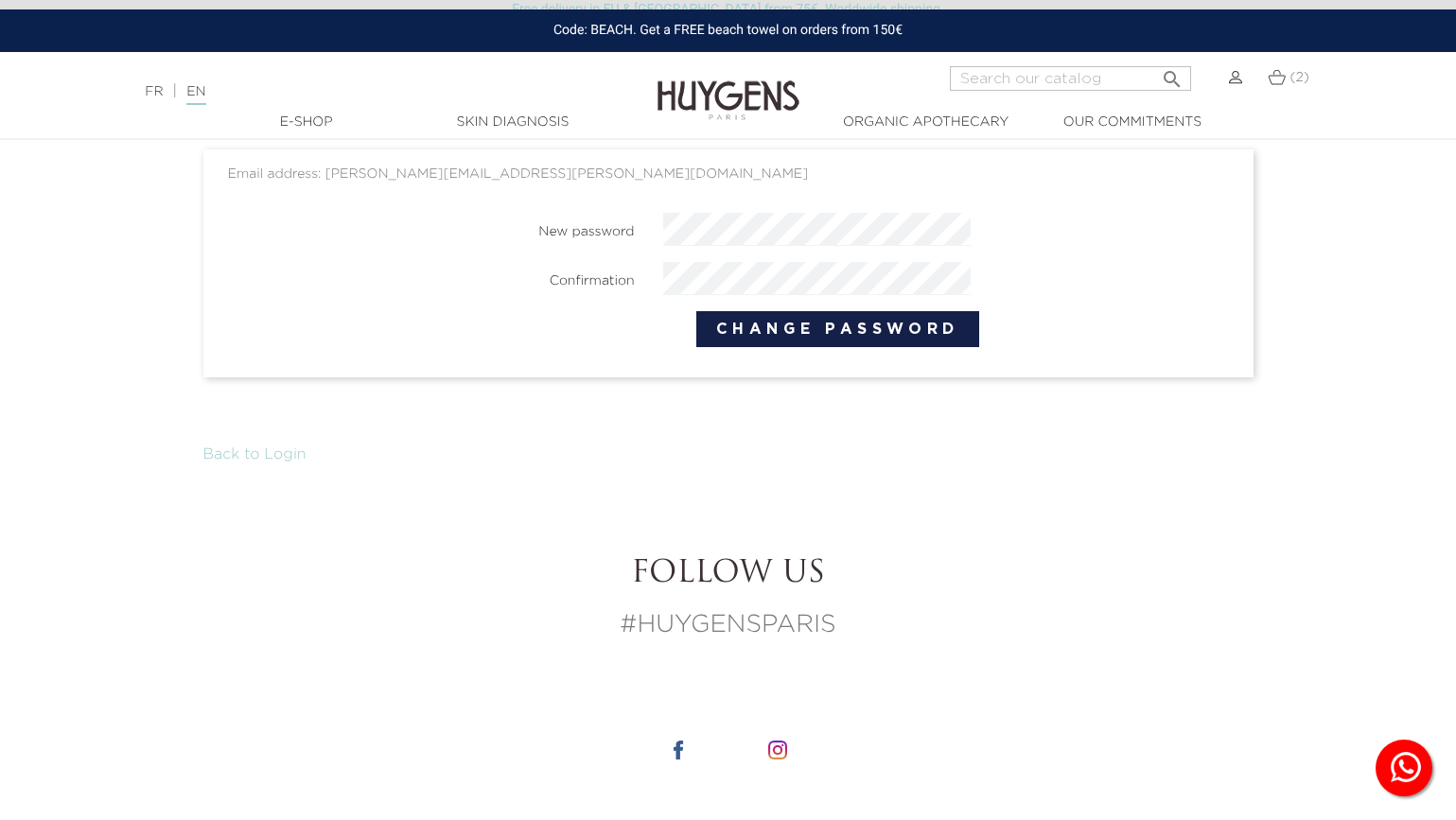
scroll to position [239, 0]
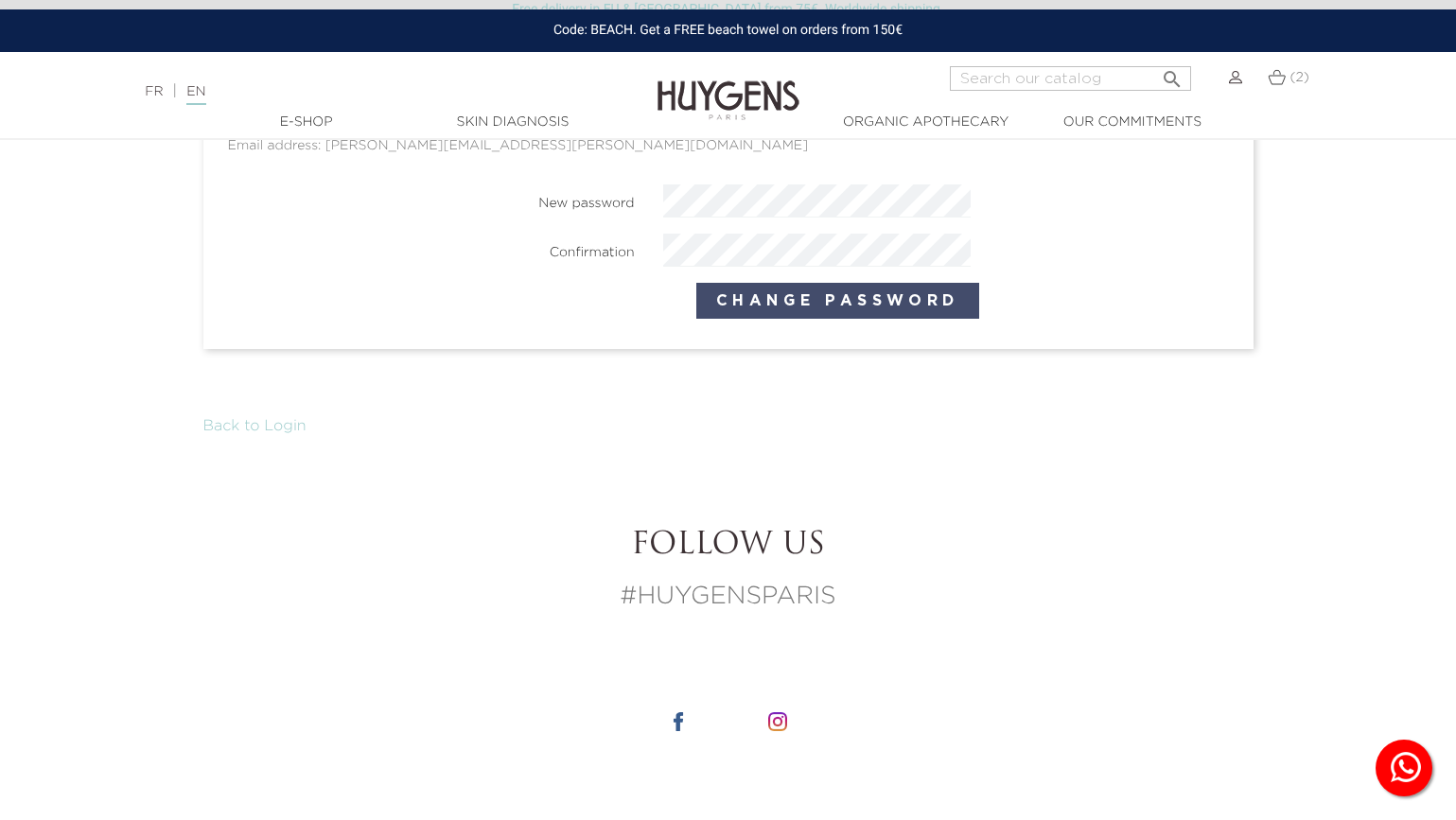
click at [780, 307] on button "Change Password" at bounding box center [837, 301] width 283 height 36
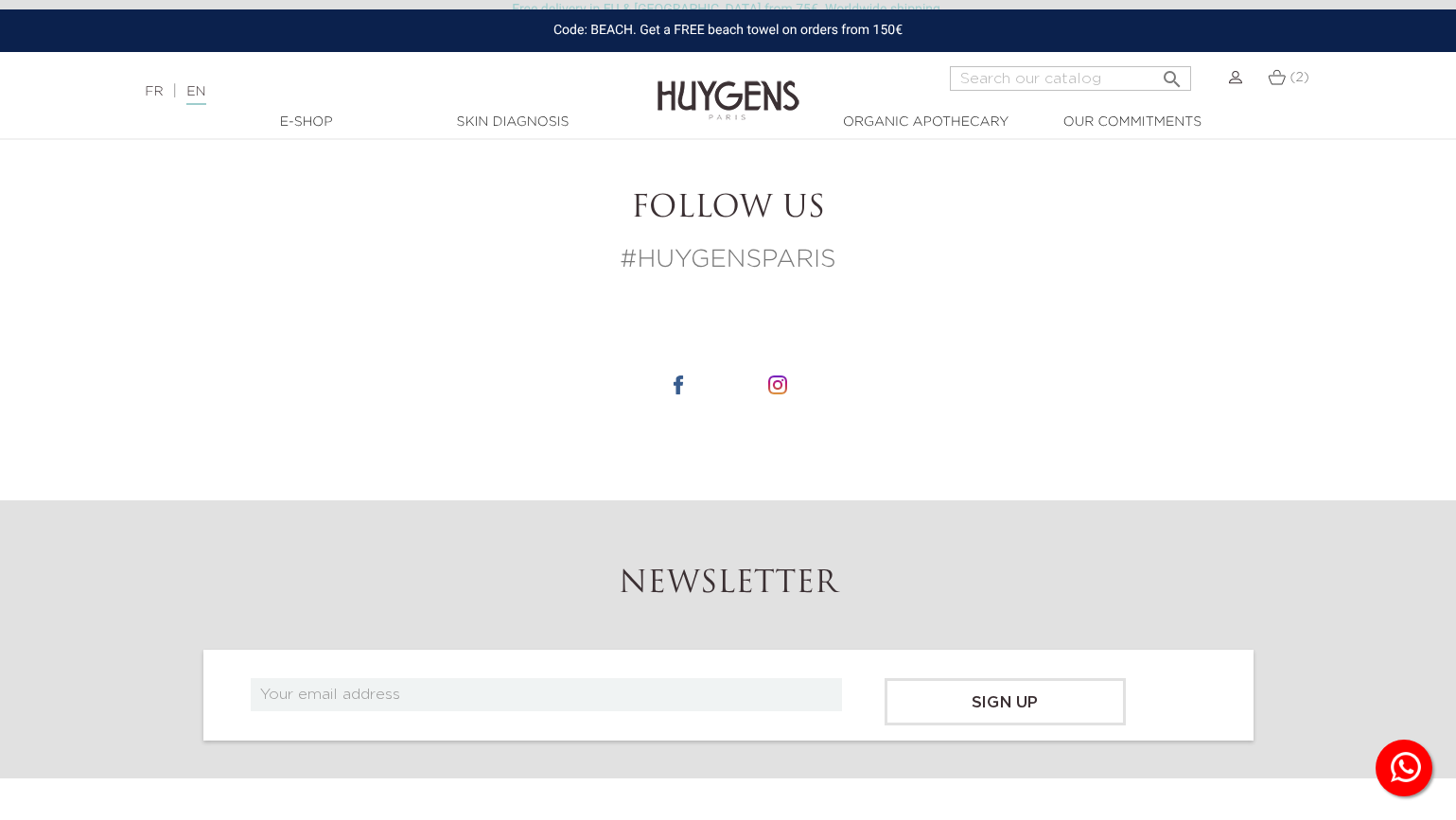
scroll to position [580, 0]
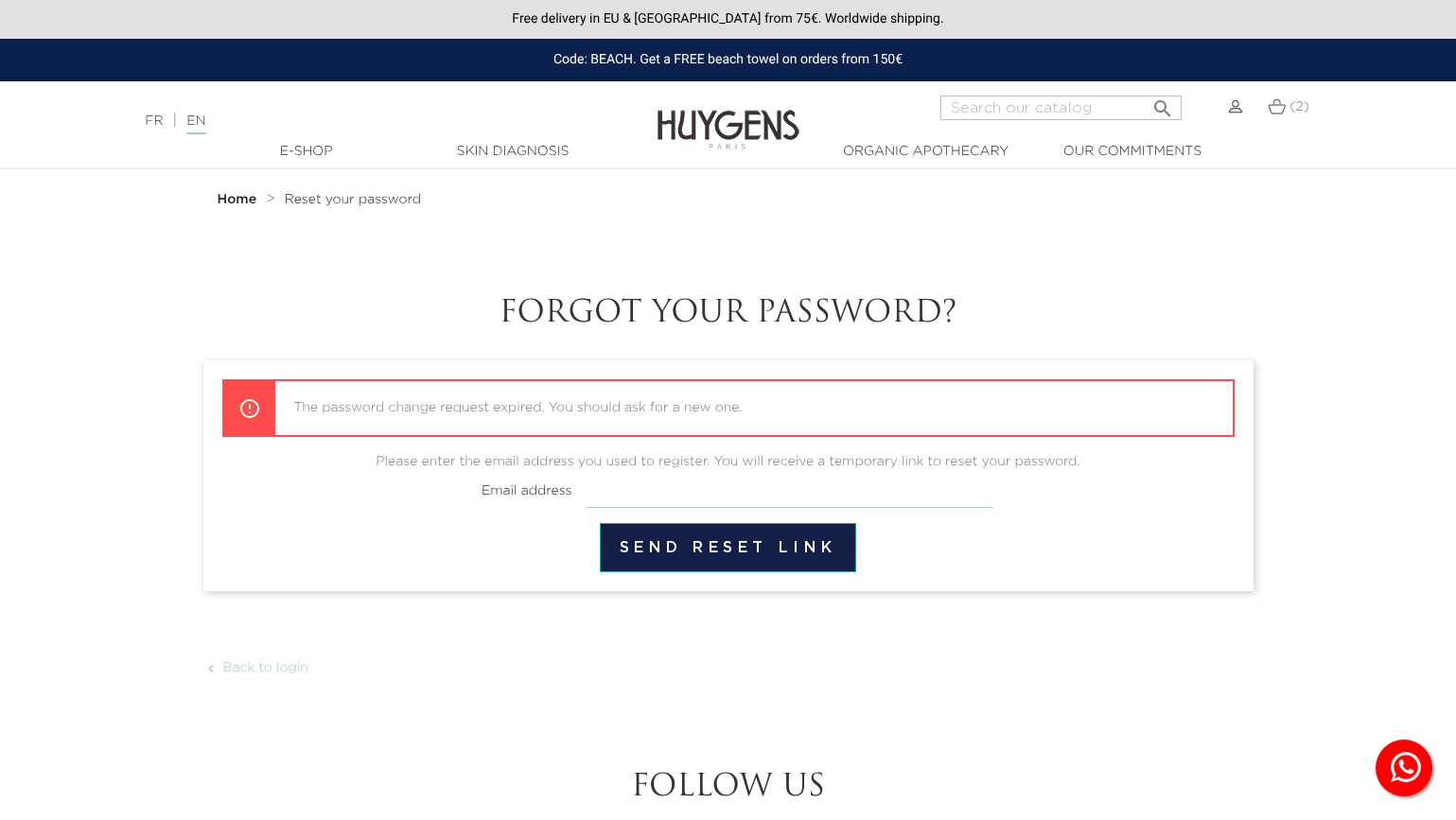
click at [610, 488] on input "email" at bounding box center [790, 490] width 407 height 36
type input "marissa.gluck@gmail.com"
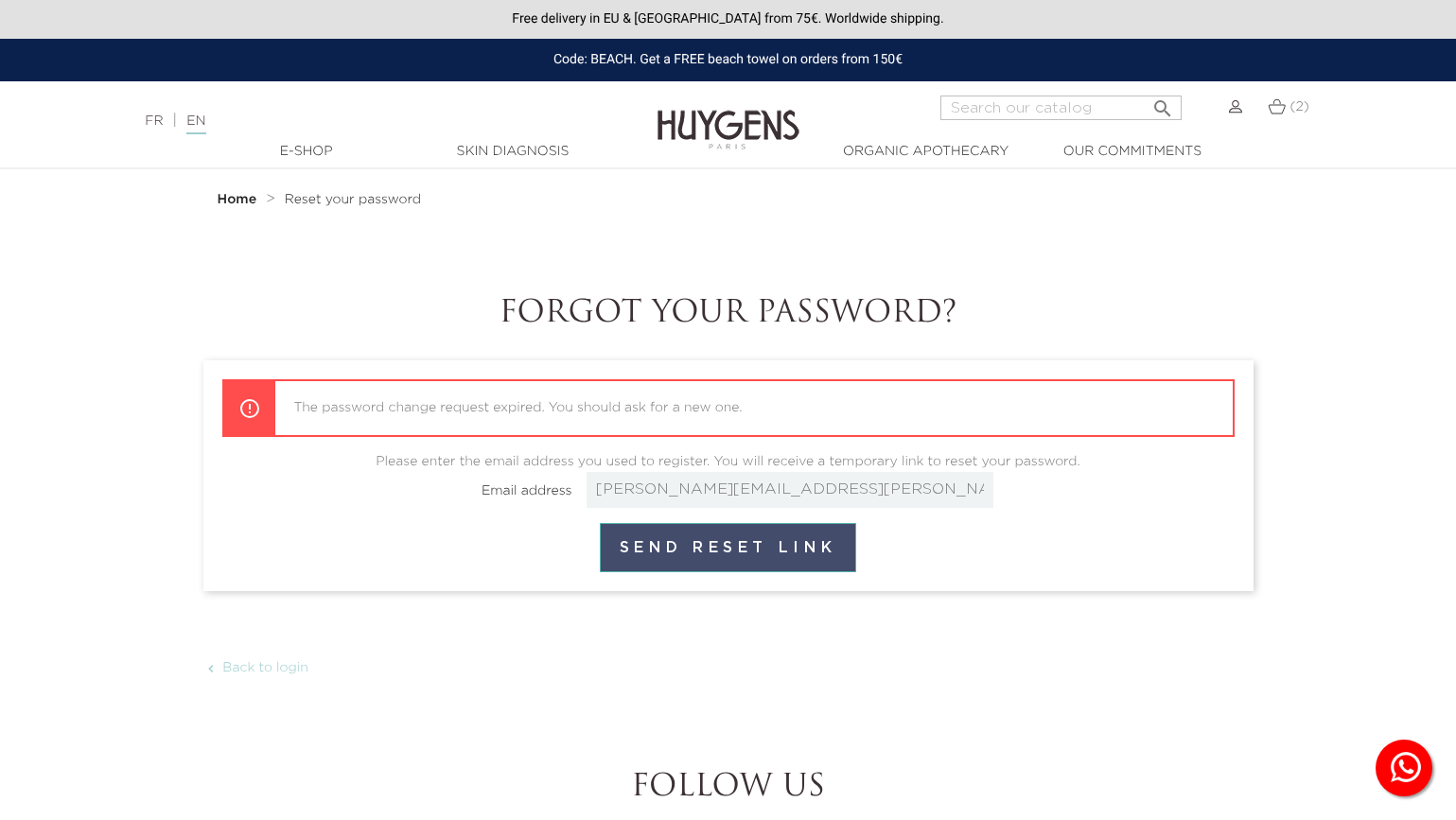
click at [706, 556] on button "Send reset link" at bounding box center [728, 547] width 257 height 49
click at [1229, 113] on img at bounding box center [1236, 106] width 13 height 13
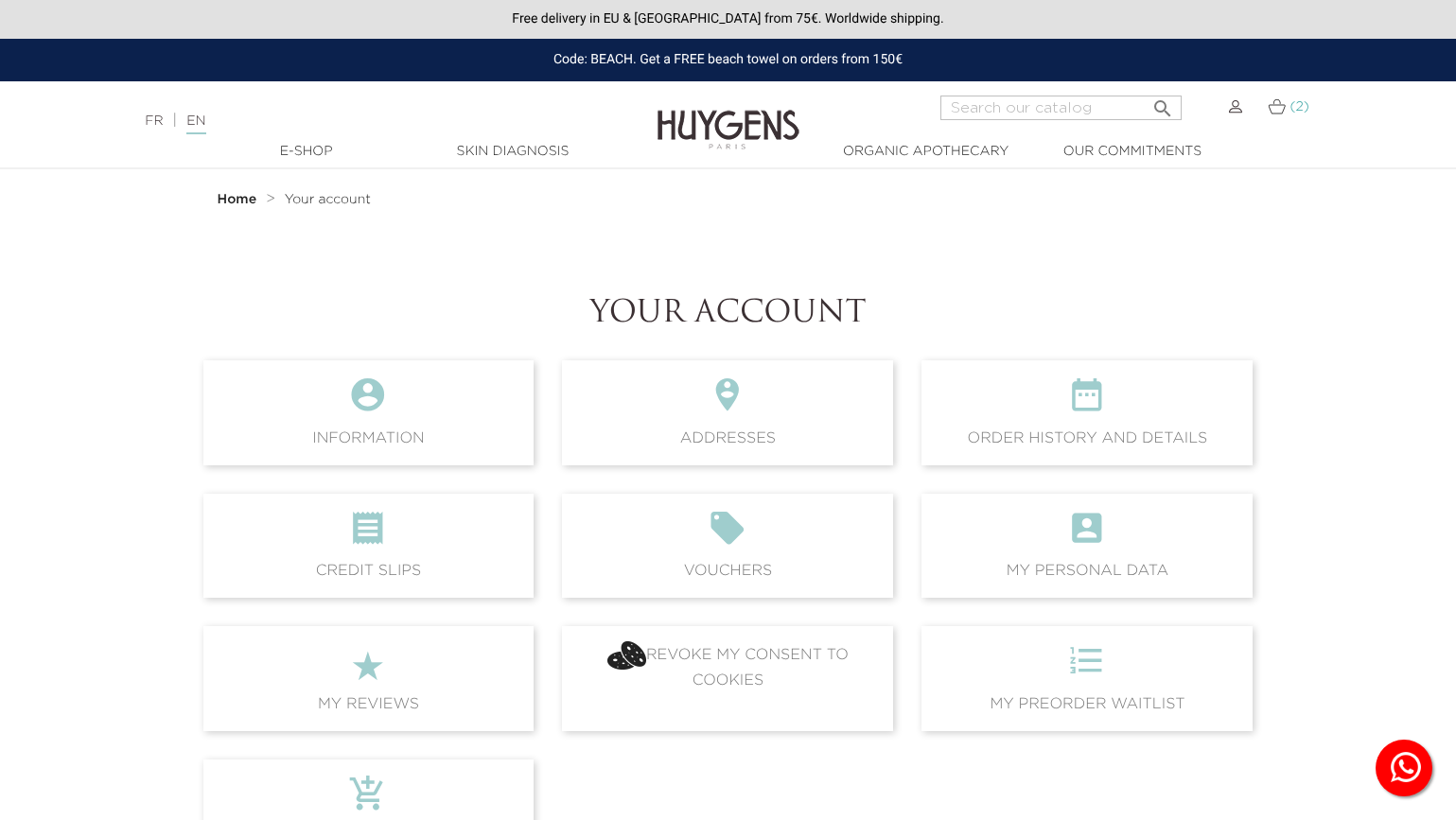
click at [1280, 103] on img at bounding box center [1276, 106] width 18 height 16
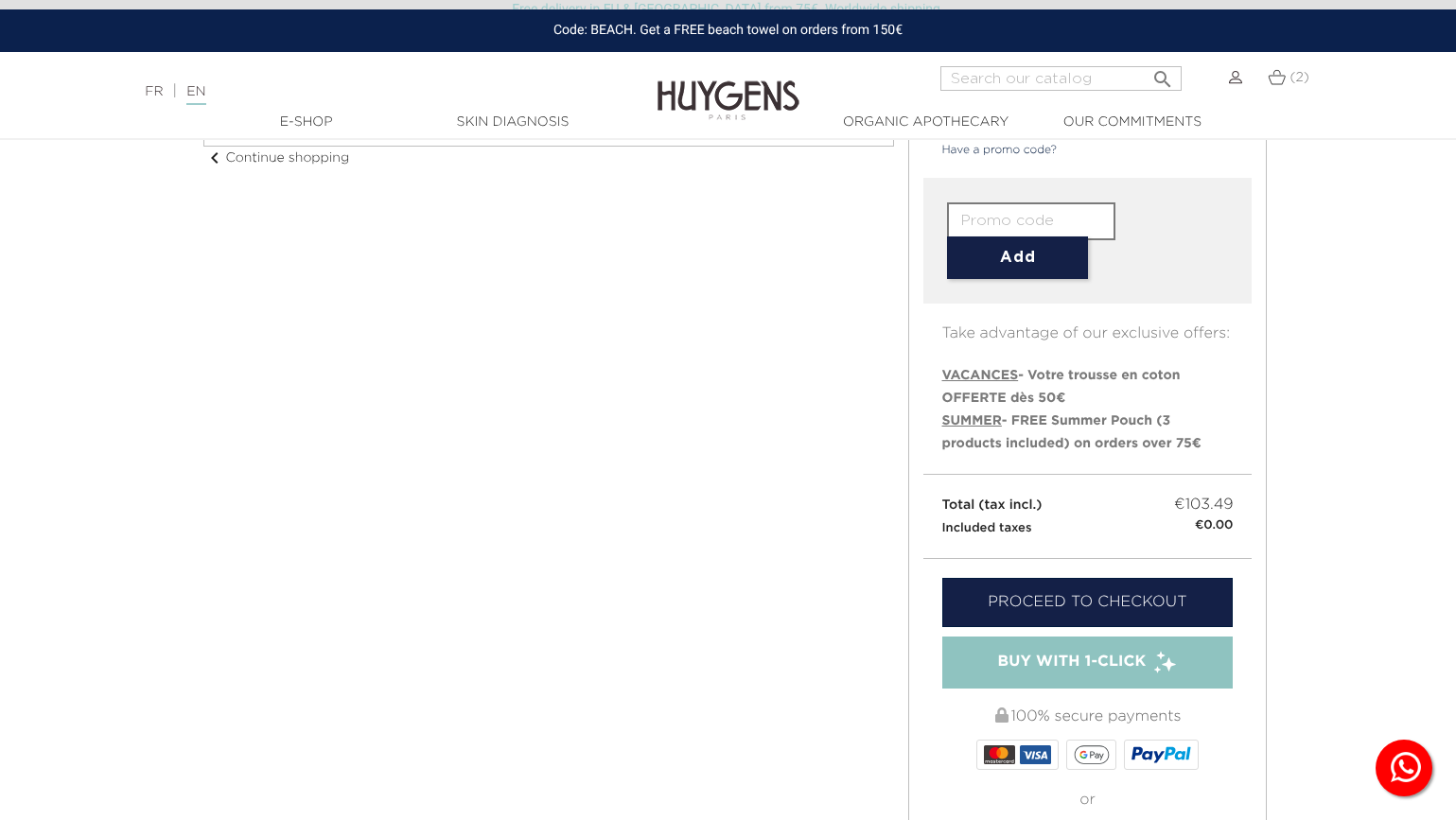
scroll to position [367, 0]
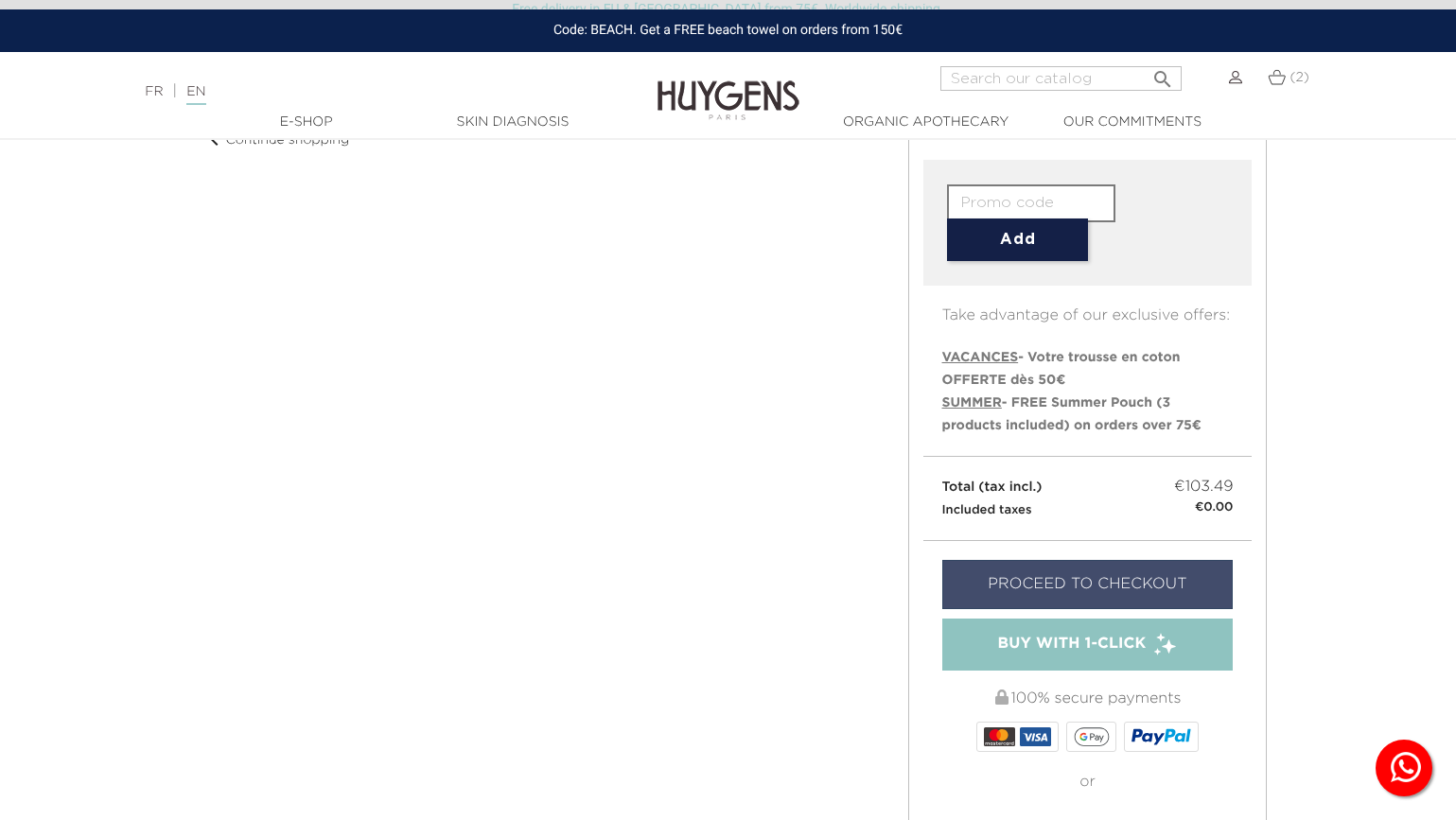
click at [1038, 580] on link "Proceed to checkout" at bounding box center [1087, 584] width 292 height 49
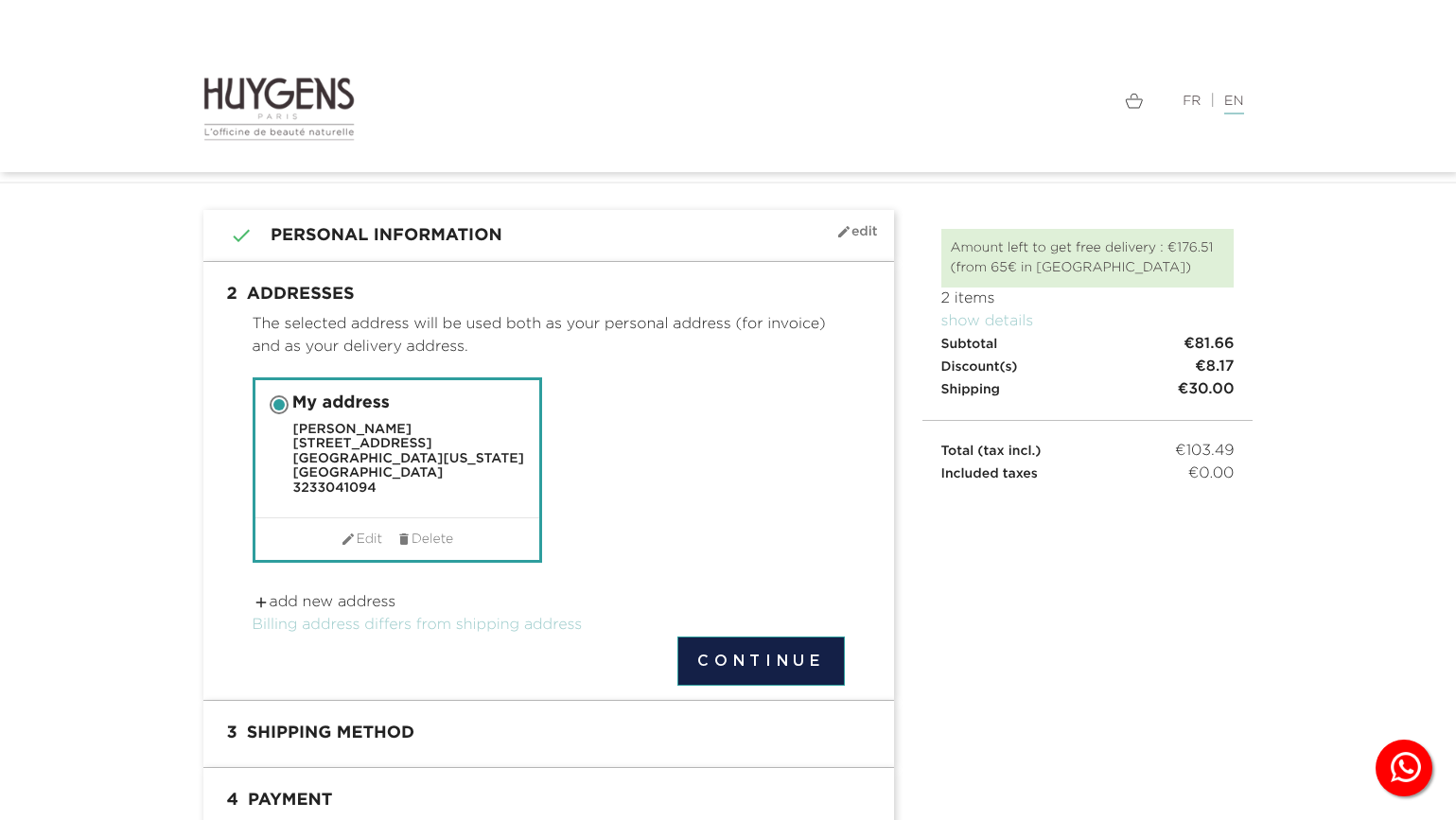
scroll to position [87, 0]
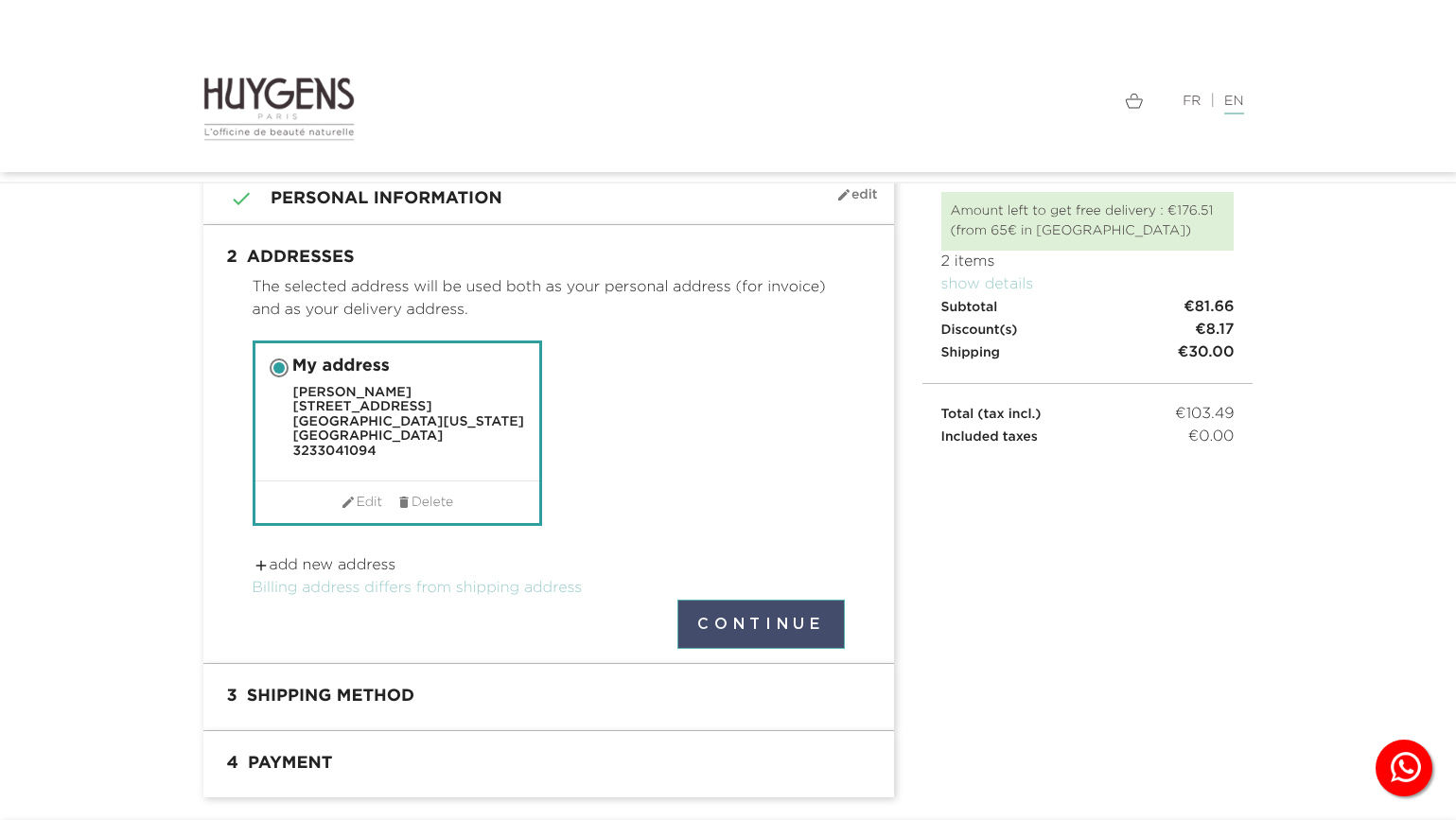
click at [732, 632] on button "Continue" at bounding box center [760, 624] width 166 height 49
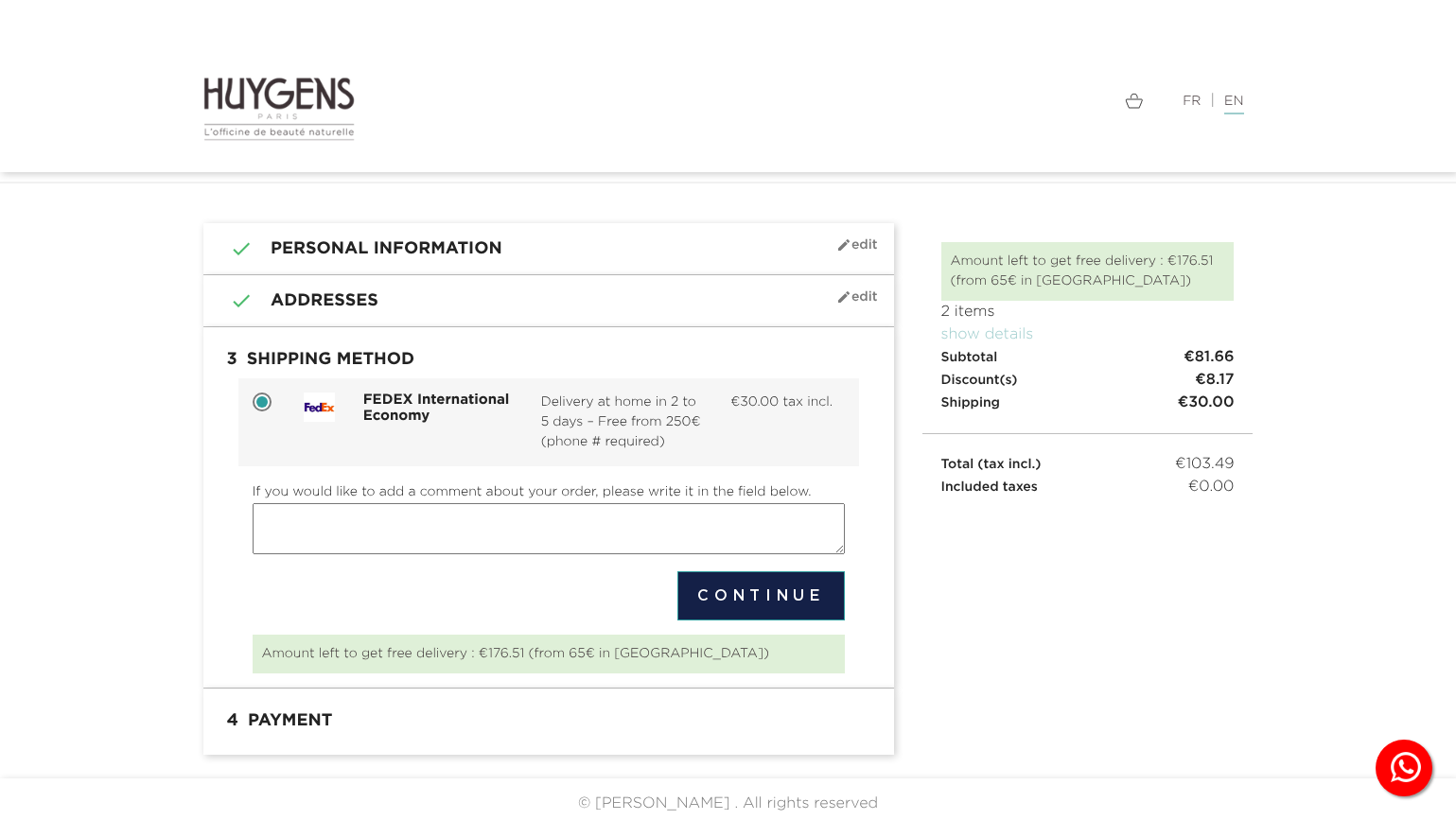
scroll to position [46, 0]
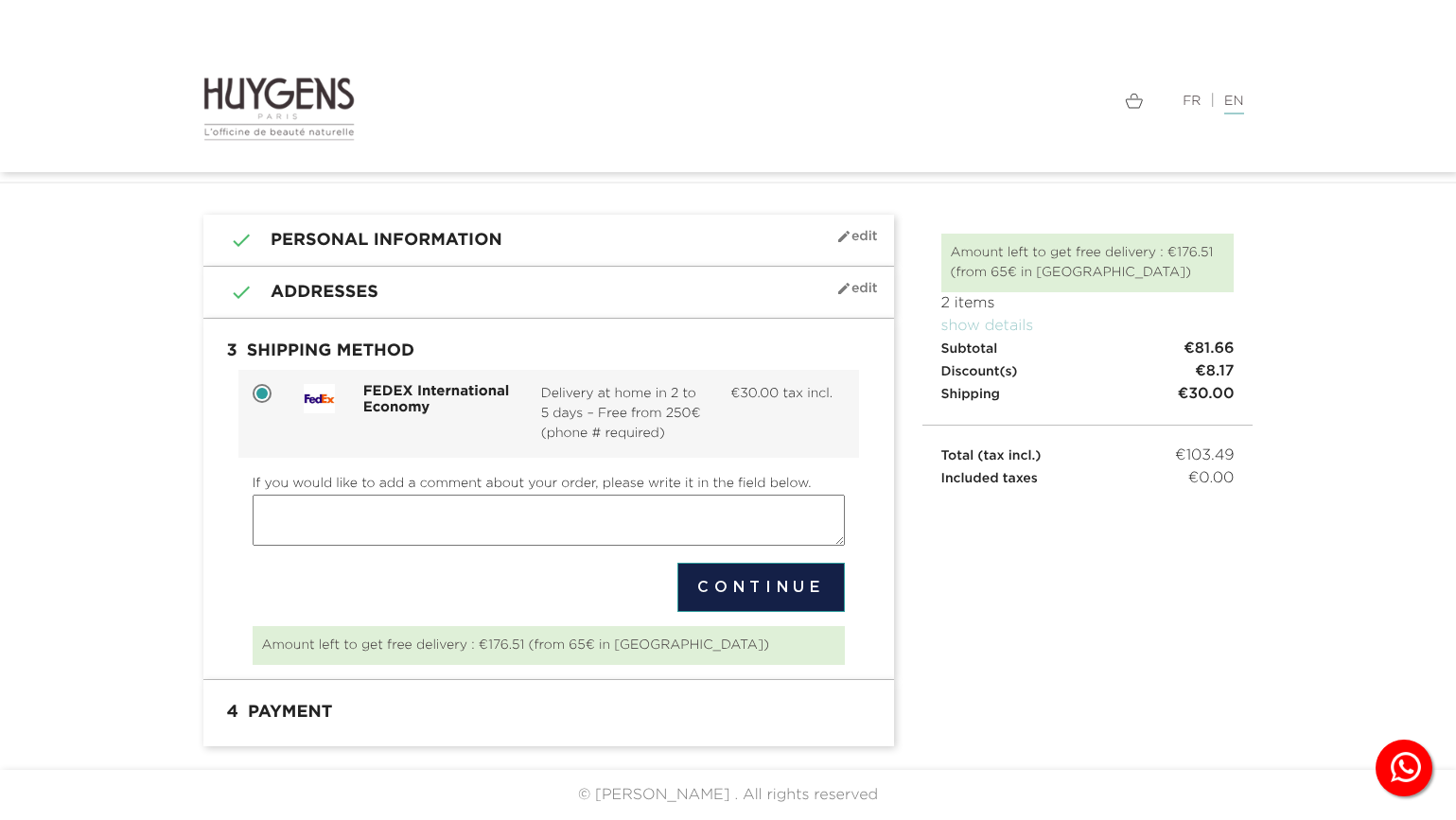
click at [486, 595] on form "FEDEX International Economy Delivery at home in 2 to 5 days – Free from 250€ (p…" at bounding box center [548, 490] width 592 height 242
click at [737, 588] on button "Continue" at bounding box center [760, 587] width 166 height 49
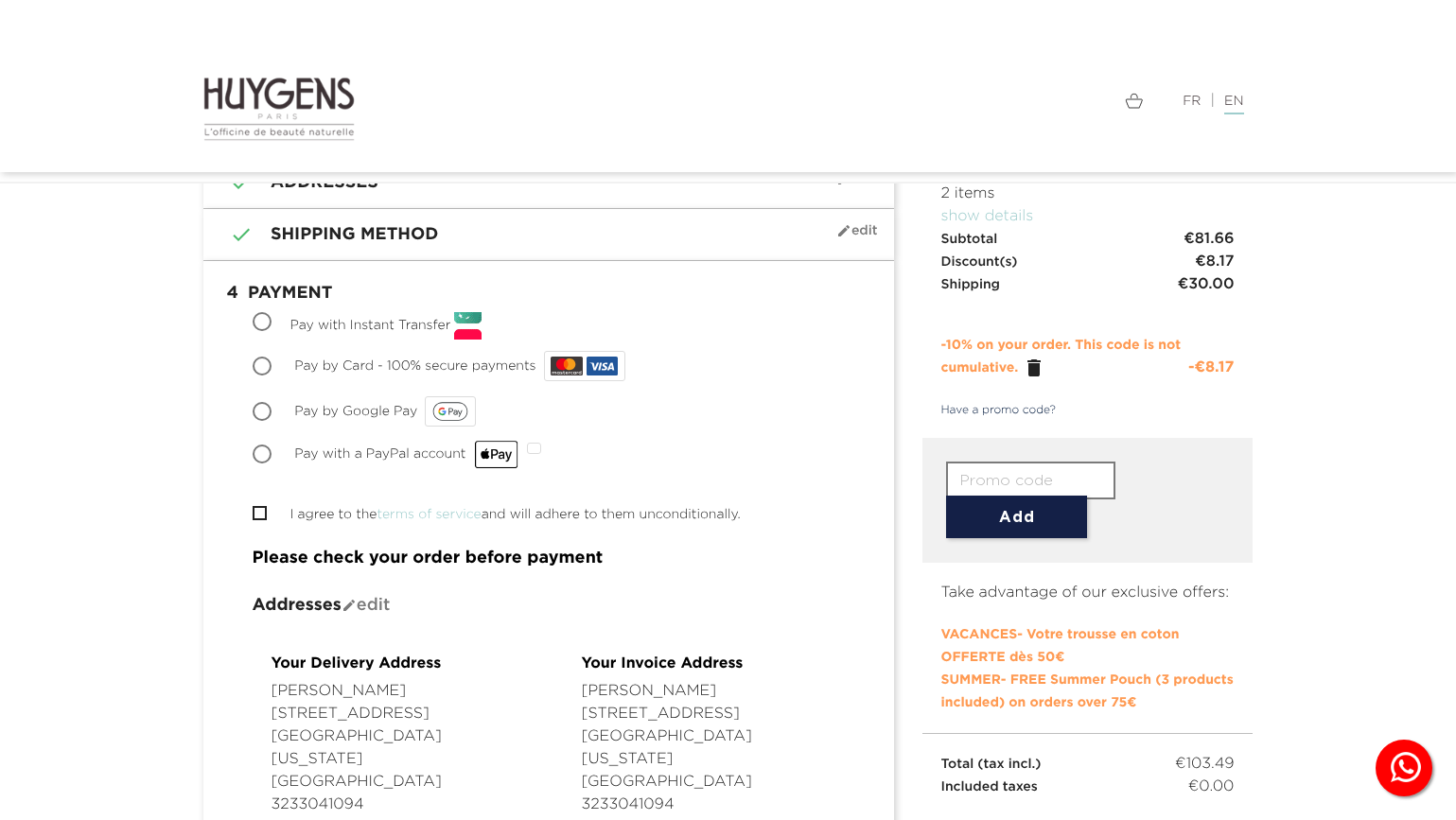
scroll to position [186, 0]
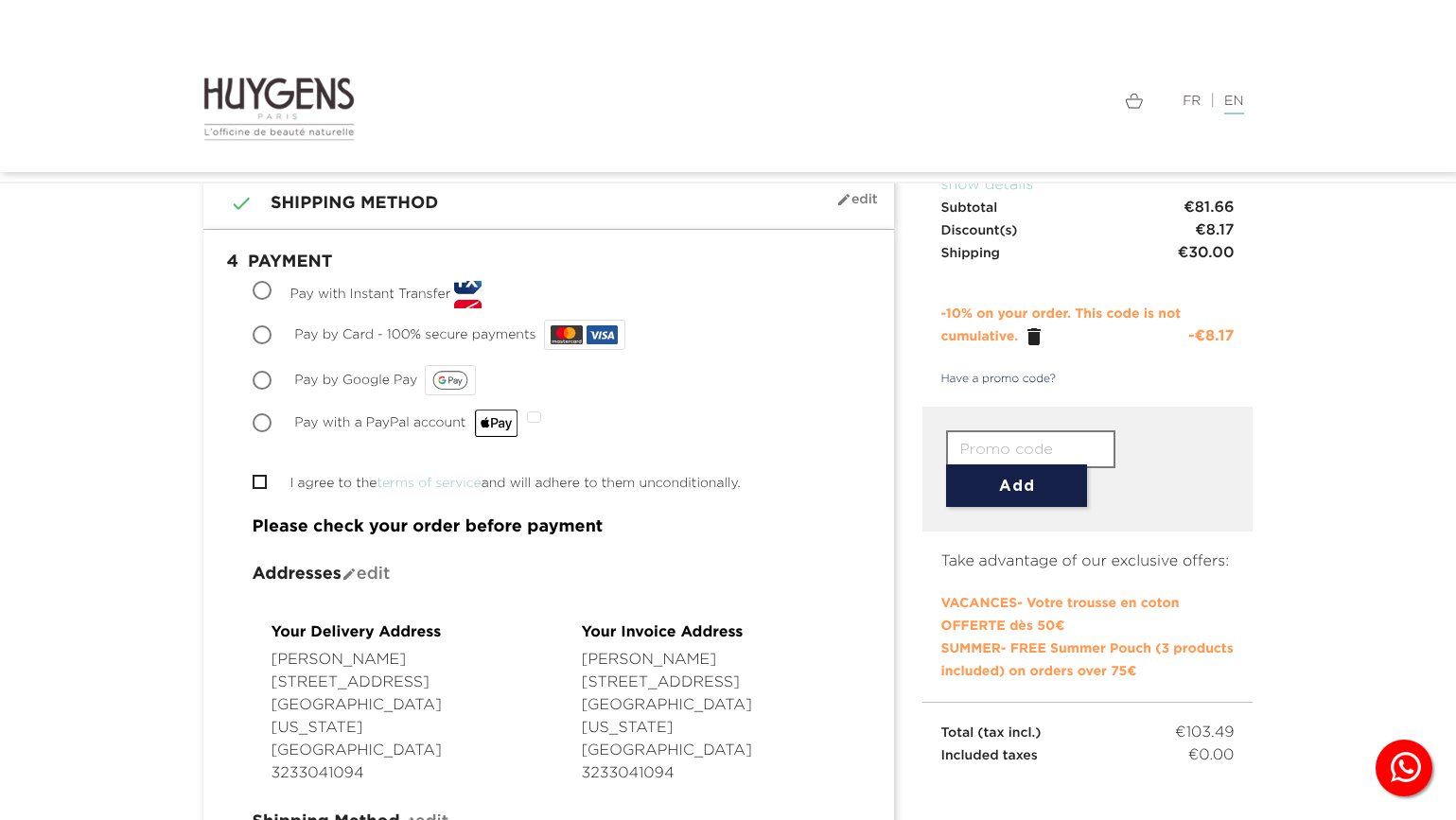
click at [258, 422] on input "Pay with a PayPal account" at bounding box center [264, 425] width 19 height 19
radio input "true"
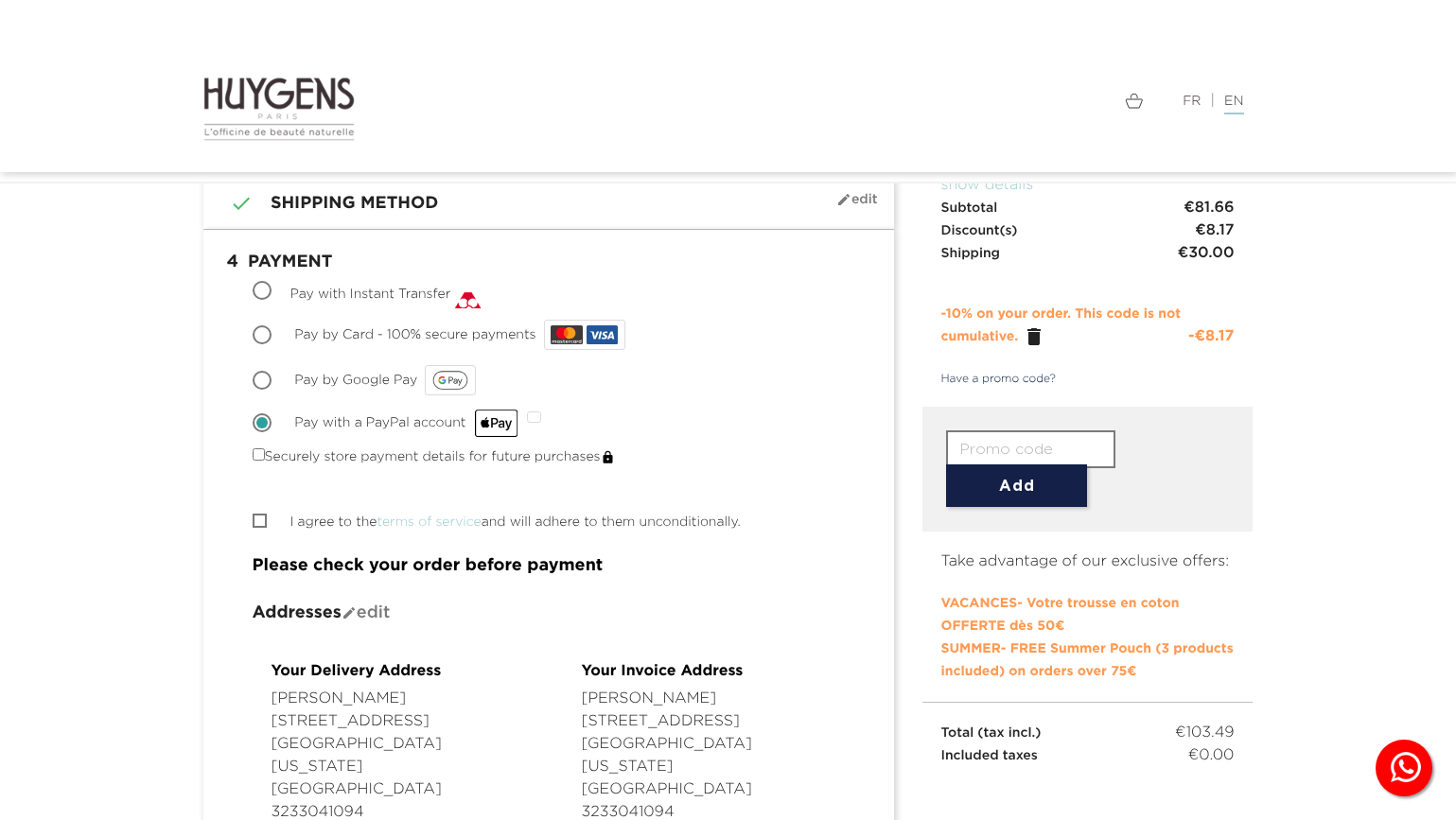
click at [259, 523] on input "I agree to the terms of service and will adhere to them unconditionally." at bounding box center [259, 520] width 12 height 12
checkbox input "true"
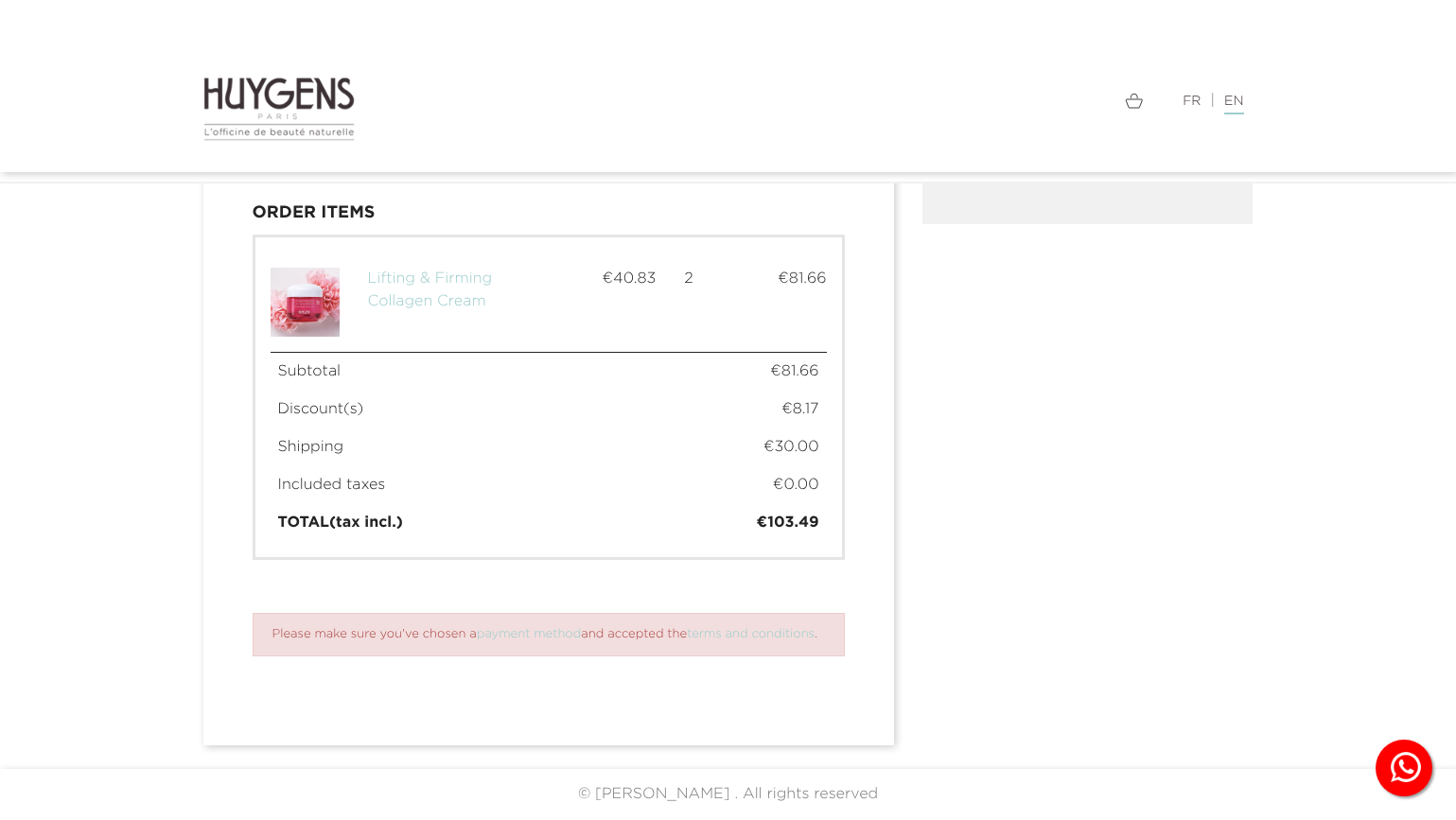
scroll to position [1065, 0]
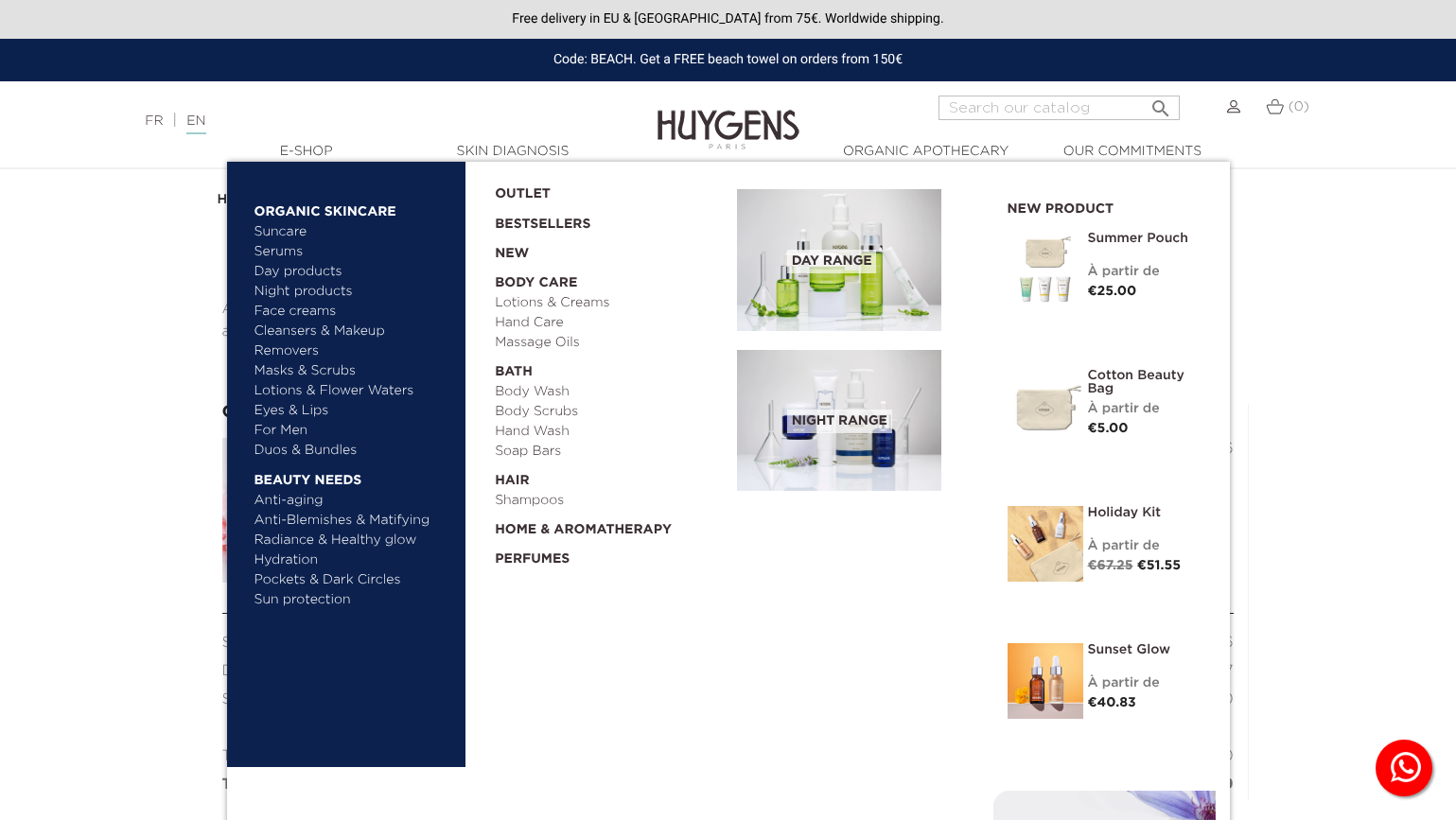
click at [290, 271] on link "Day products" at bounding box center [354, 272] width 198 height 20
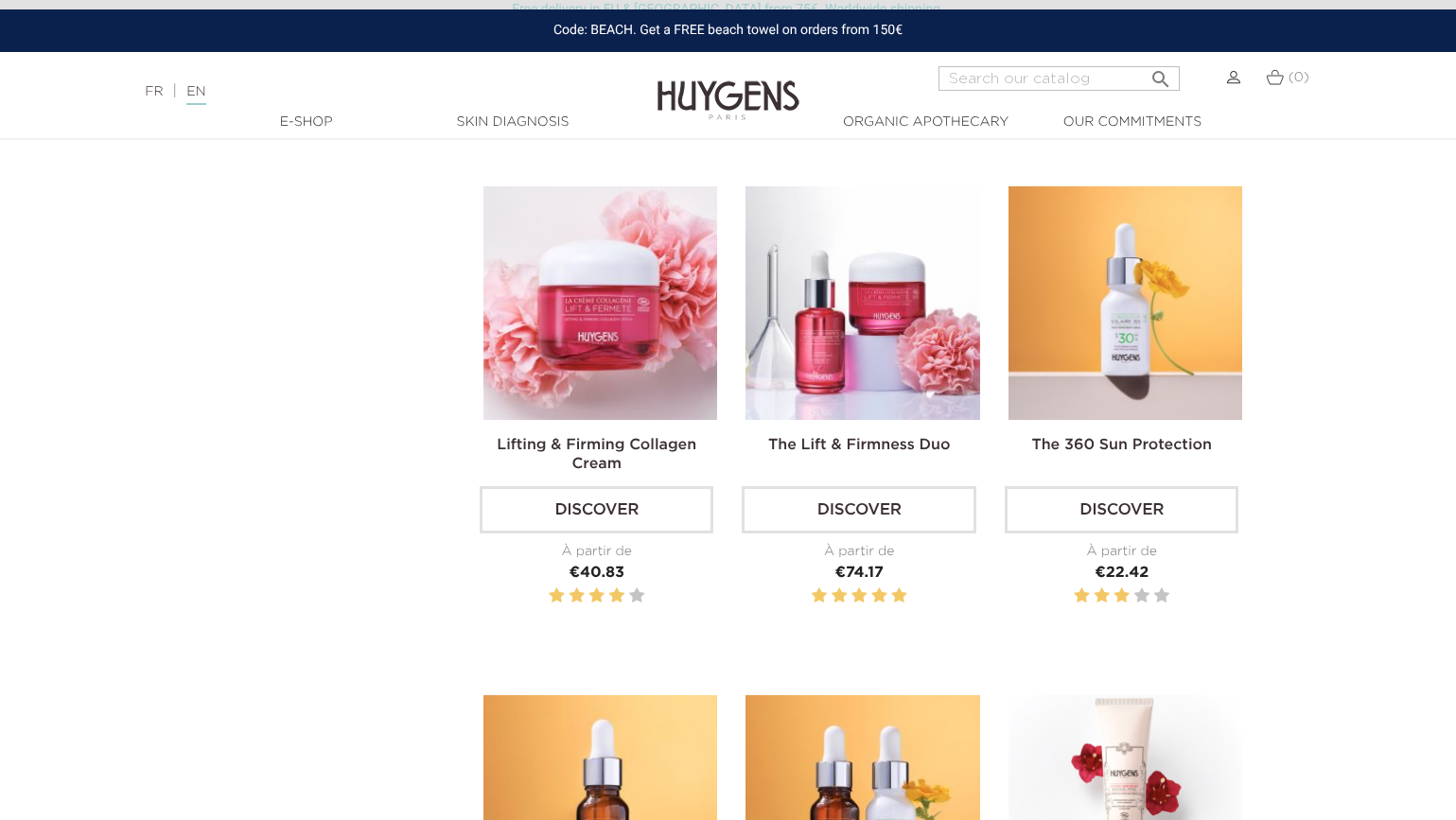
scroll to position [2146, 0]
